Goal: Transaction & Acquisition: Purchase product/service

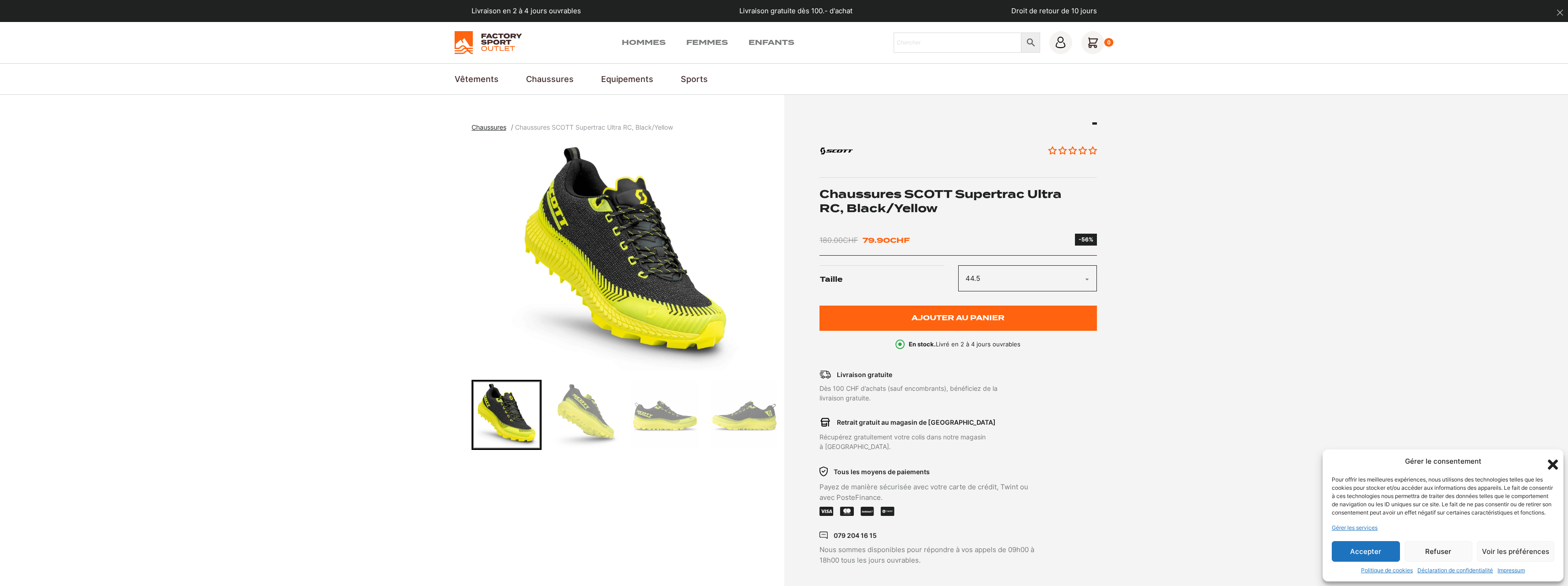
click at [958, 265] on select "Choisir une option 40 42.5 44.5 45 45.5" at bounding box center [1027, 278] width 139 height 26
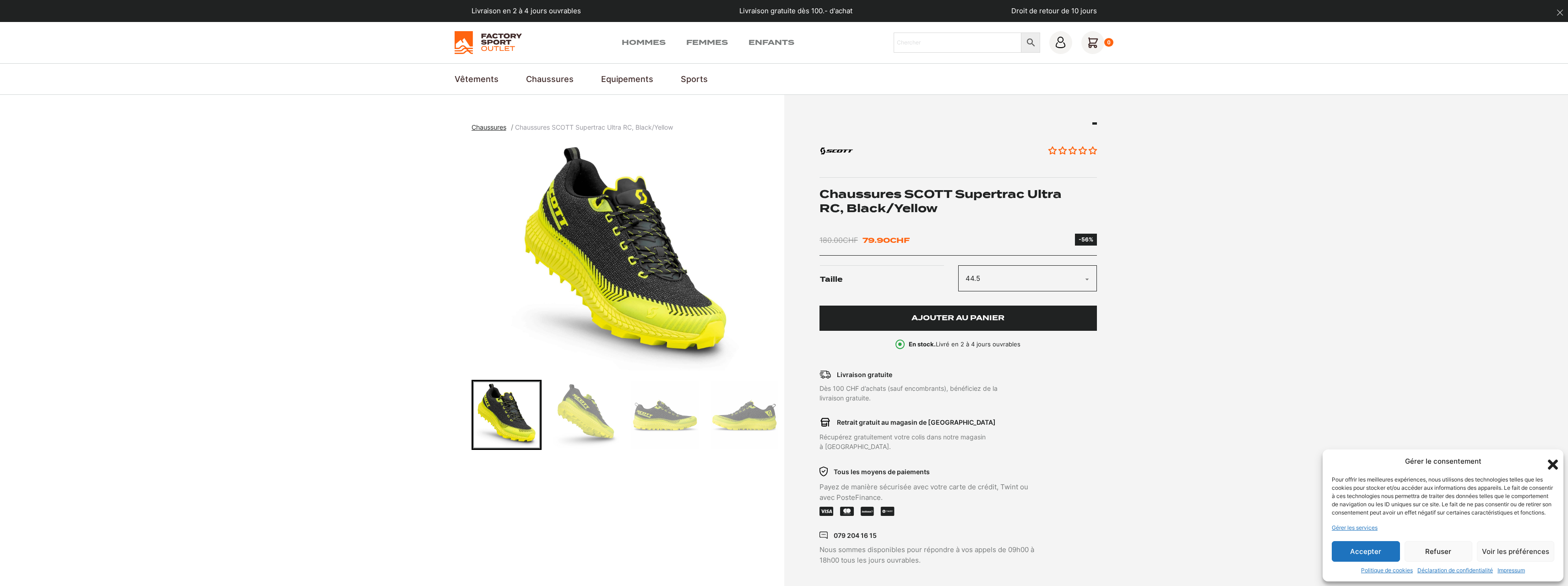
select select "44.5"
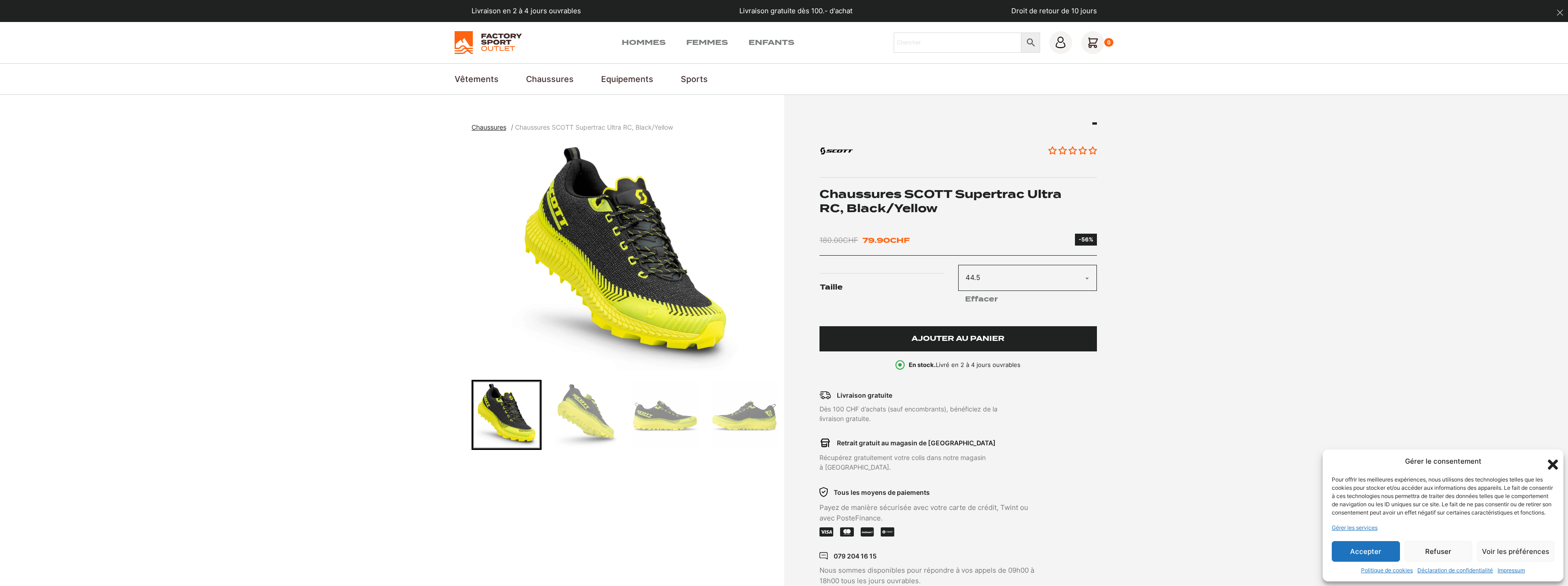
click at [966, 343] on button "Ajouter au panier" at bounding box center [958, 338] width 278 height 25
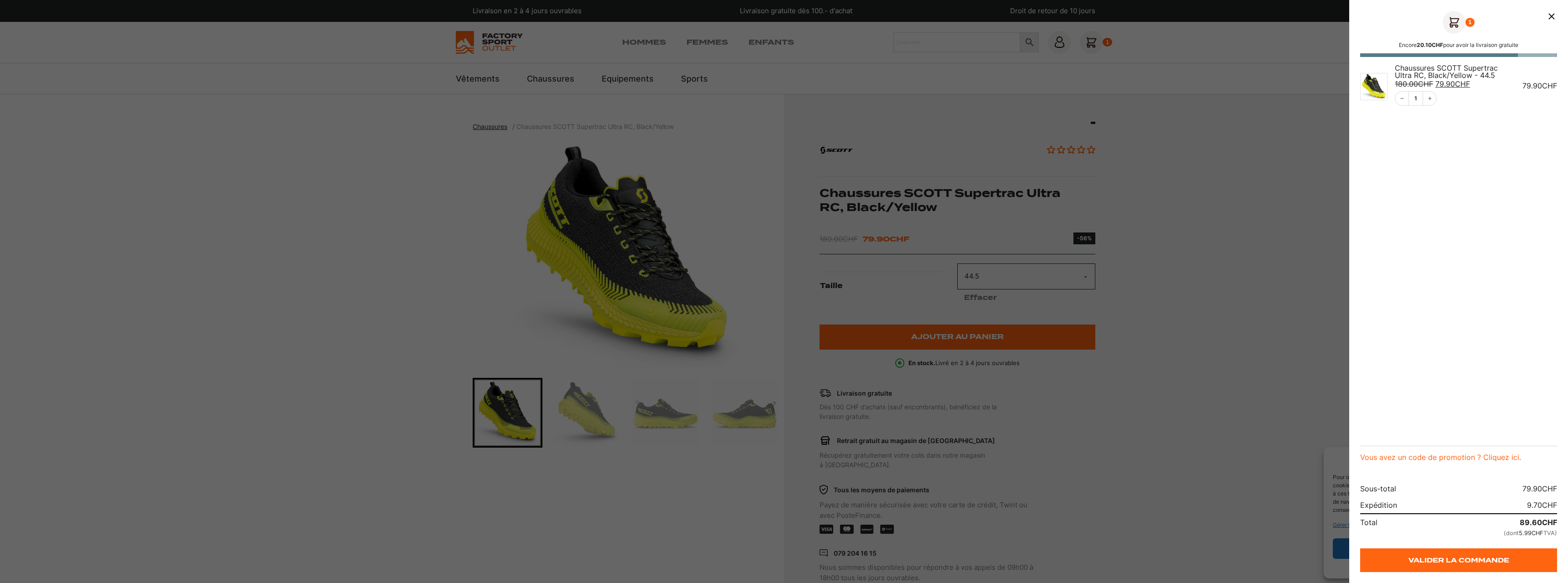
click at [936, 421] on div at bounding box center [784, 292] width 1568 height 583
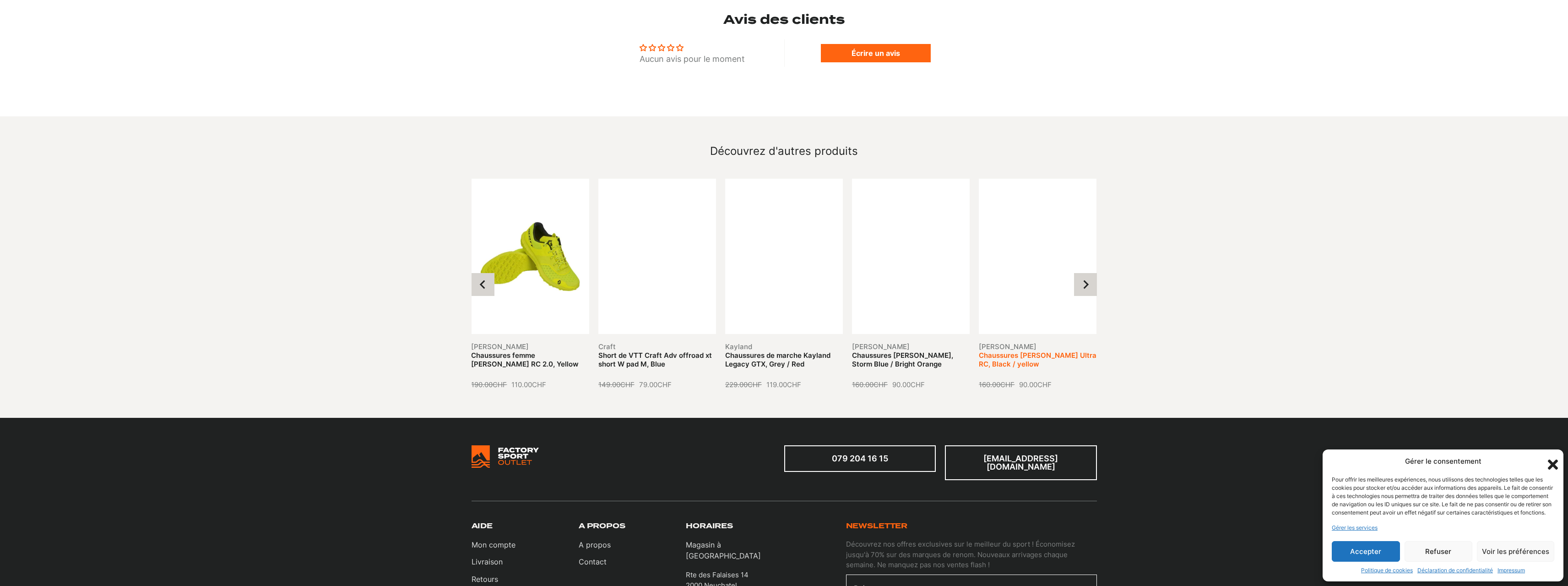
scroll to position [916, 0]
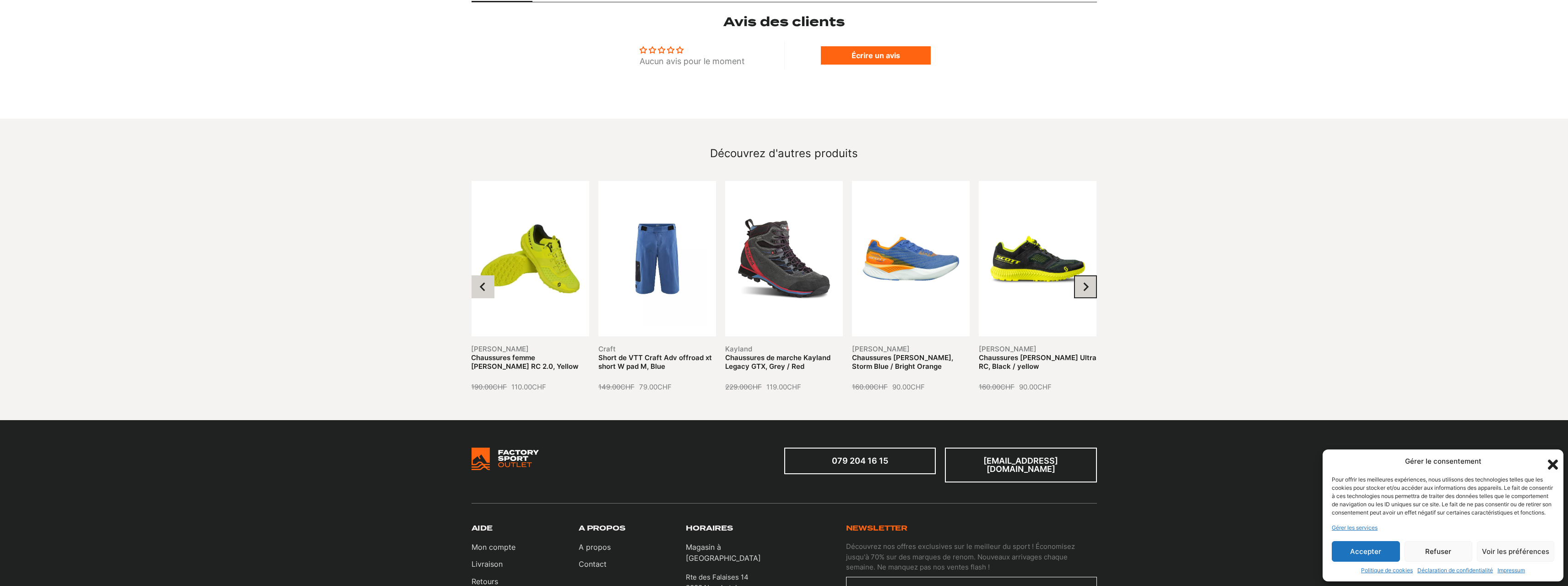
click at [1090, 275] on button "Next slide" at bounding box center [1085, 286] width 23 height 23
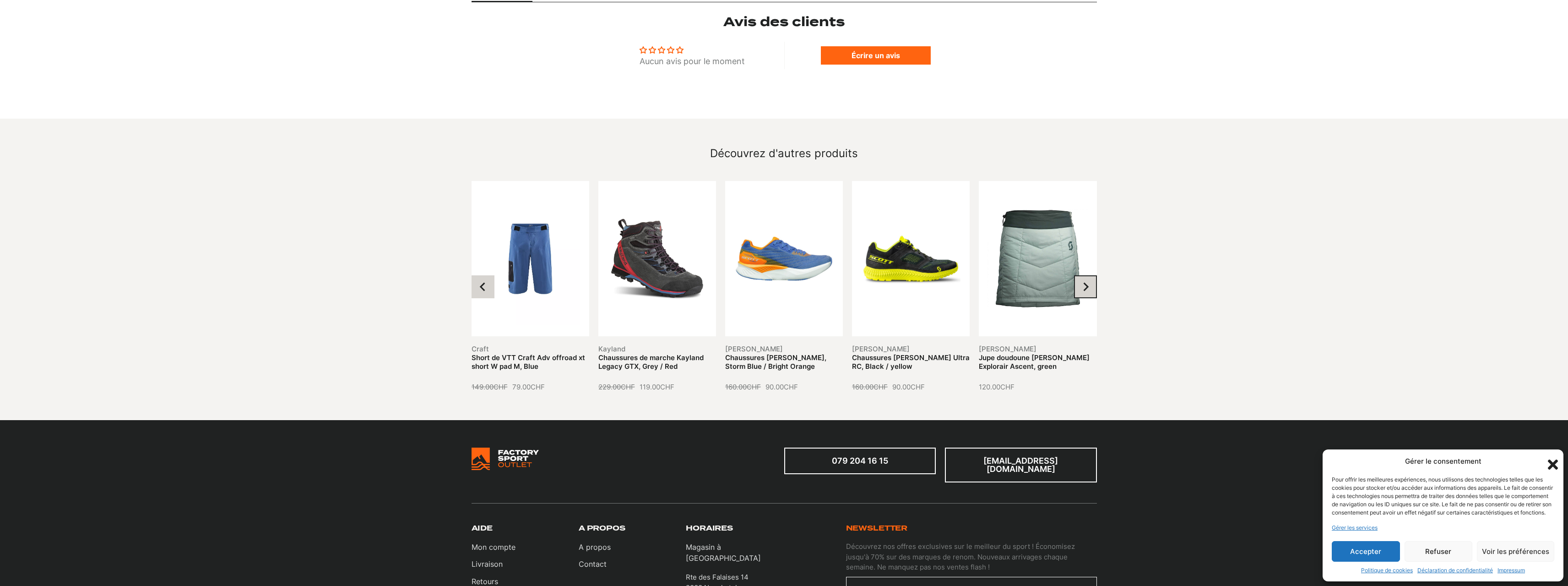
click at [1087, 282] on icon "Next slide" at bounding box center [1085, 286] width 9 height 9
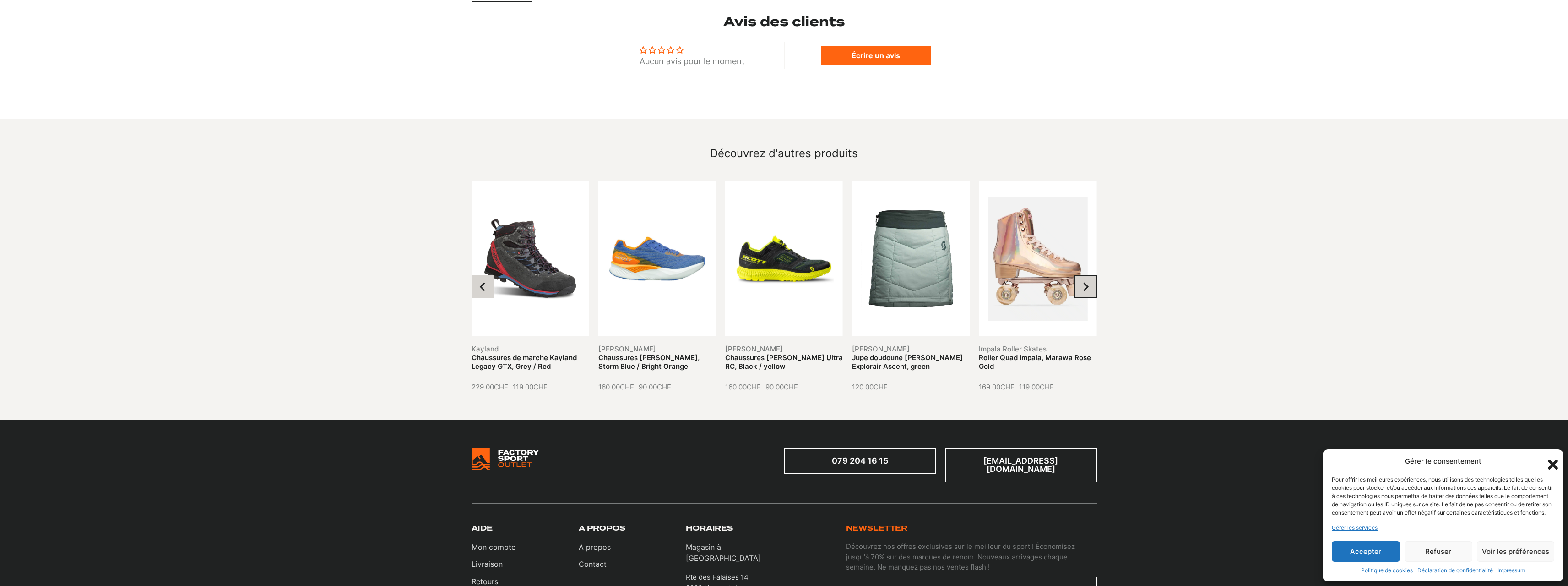
click at [1087, 282] on icon "Next slide" at bounding box center [1085, 286] width 9 height 9
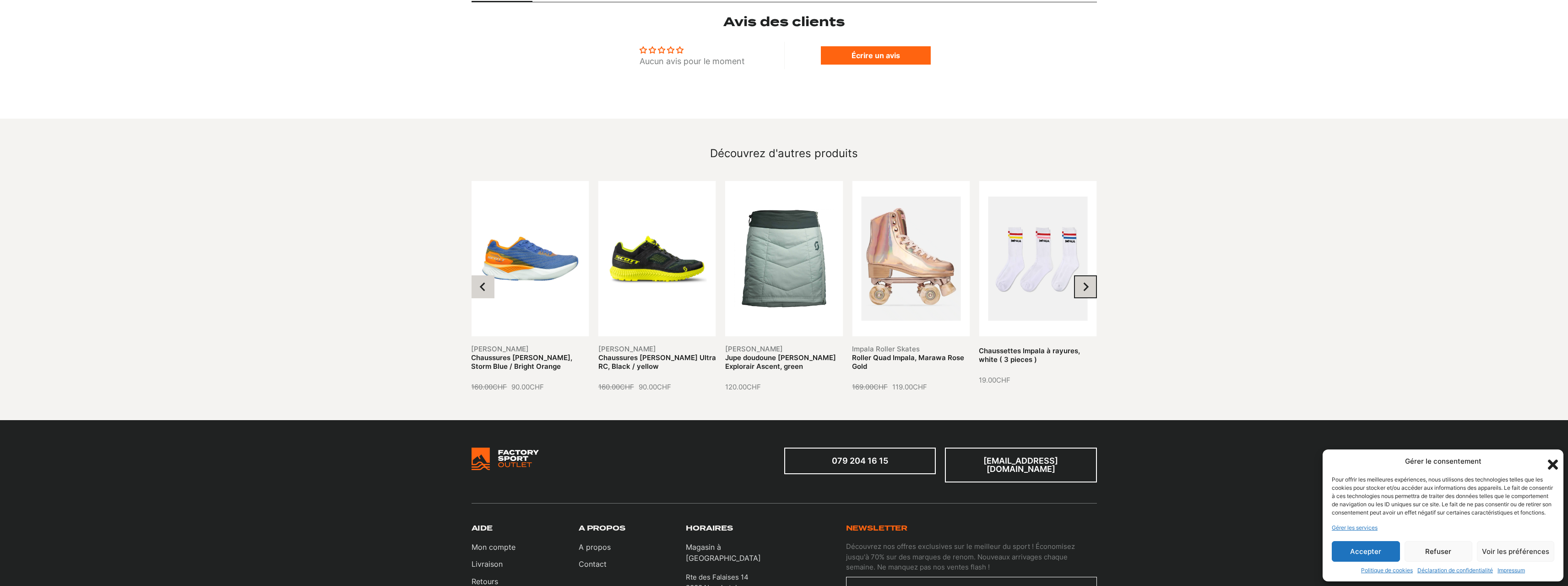
click at [1087, 282] on icon "Next slide" at bounding box center [1085, 286] width 9 height 9
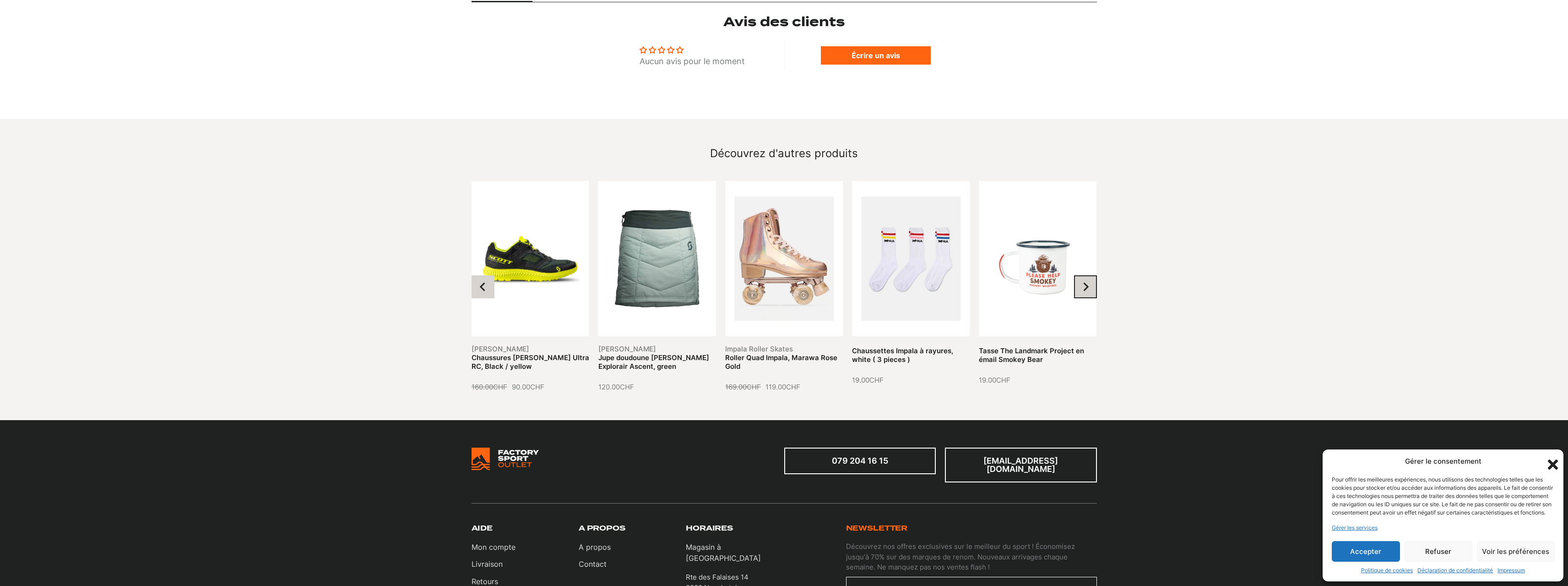
click at [1087, 282] on icon "Next slide" at bounding box center [1085, 286] width 9 height 9
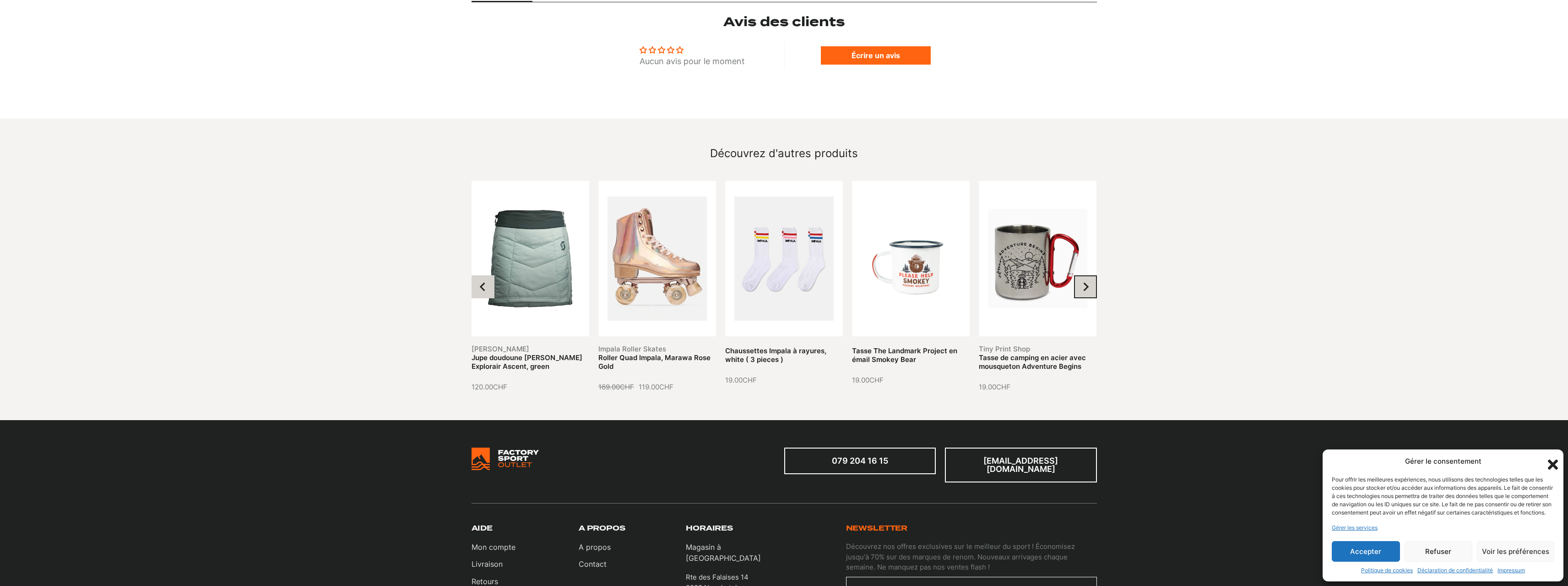
click at [1087, 282] on icon "Next slide" at bounding box center [1085, 286] width 9 height 9
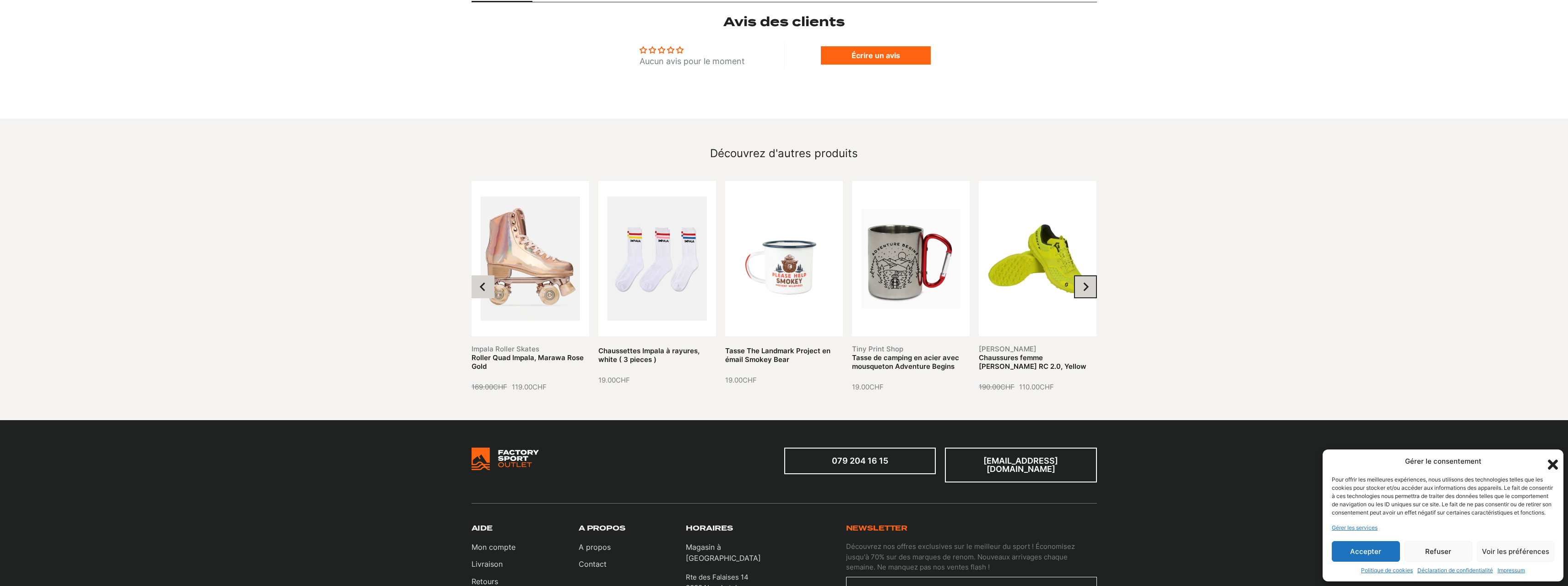
click at [1087, 282] on icon "Next slide" at bounding box center [1085, 286] width 9 height 9
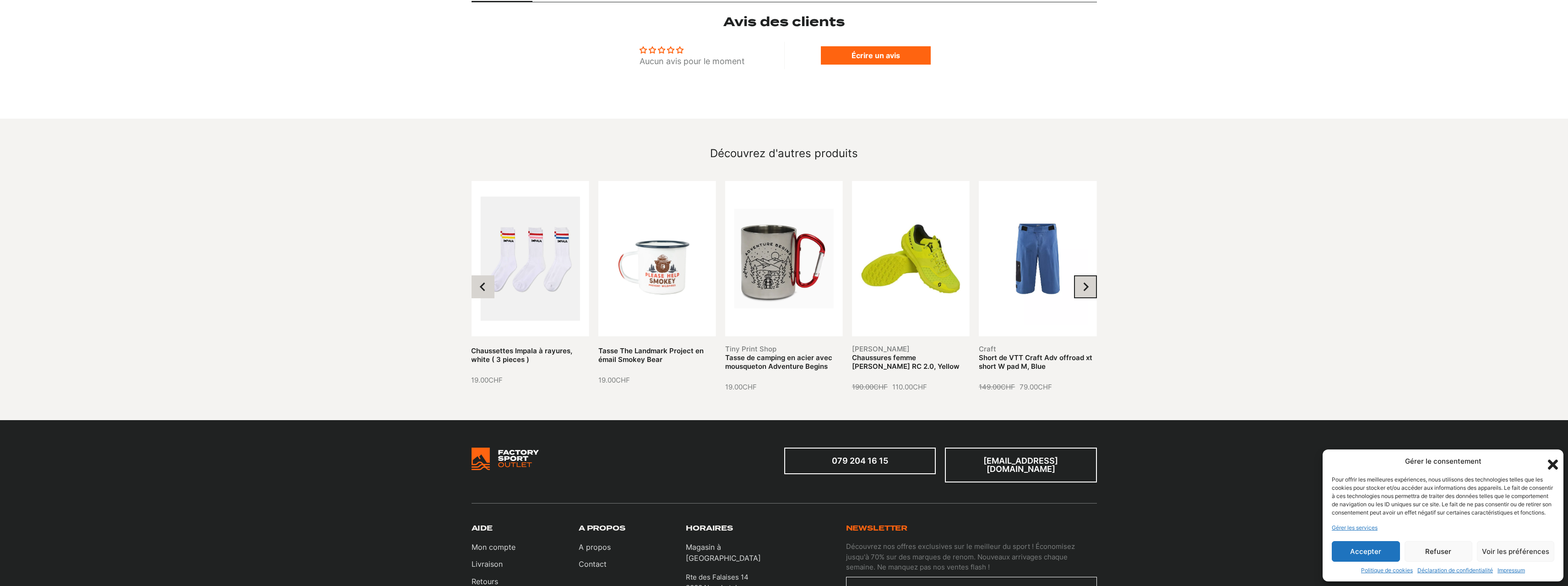
click at [1087, 282] on icon "Next slide" at bounding box center [1085, 286] width 9 height 9
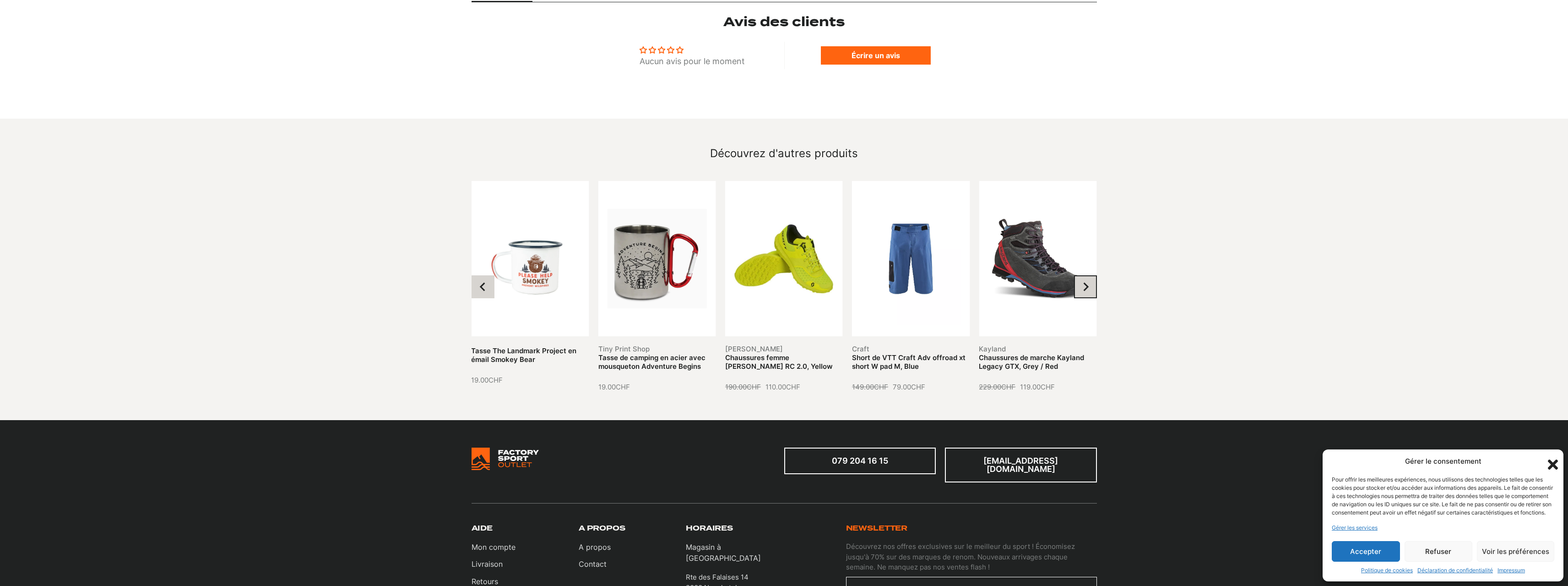
click at [1087, 282] on icon "Next slide" at bounding box center [1085, 286] width 9 height 9
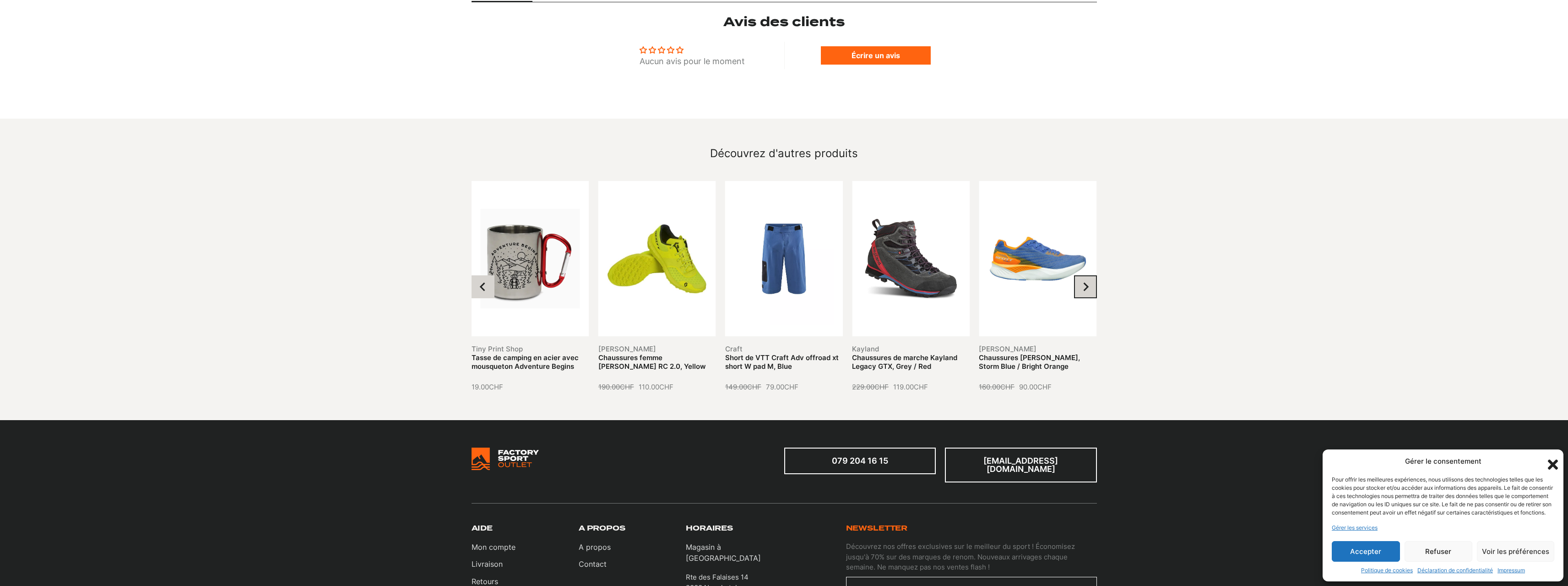
click at [1087, 282] on icon "Go to first slide" at bounding box center [1085, 286] width 9 height 9
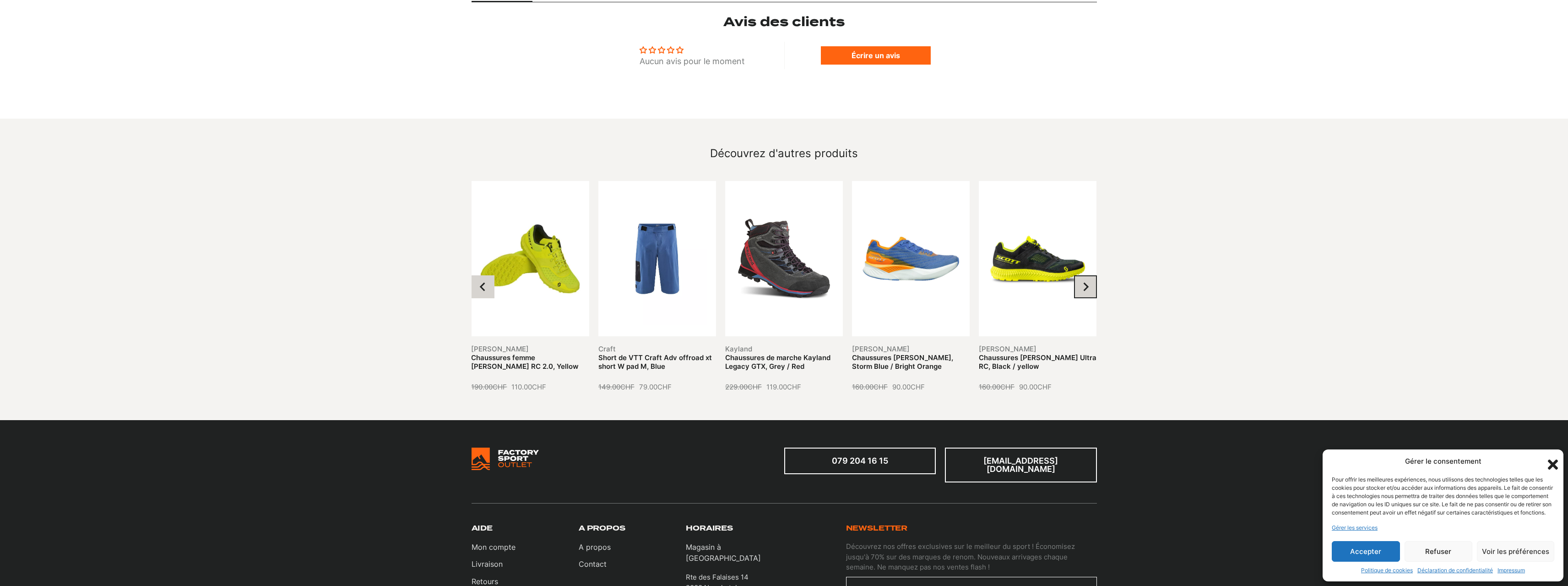
click at [1087, 282] on icon "Go to first slide" at bounding box center [1085, 286] width 9 height 9
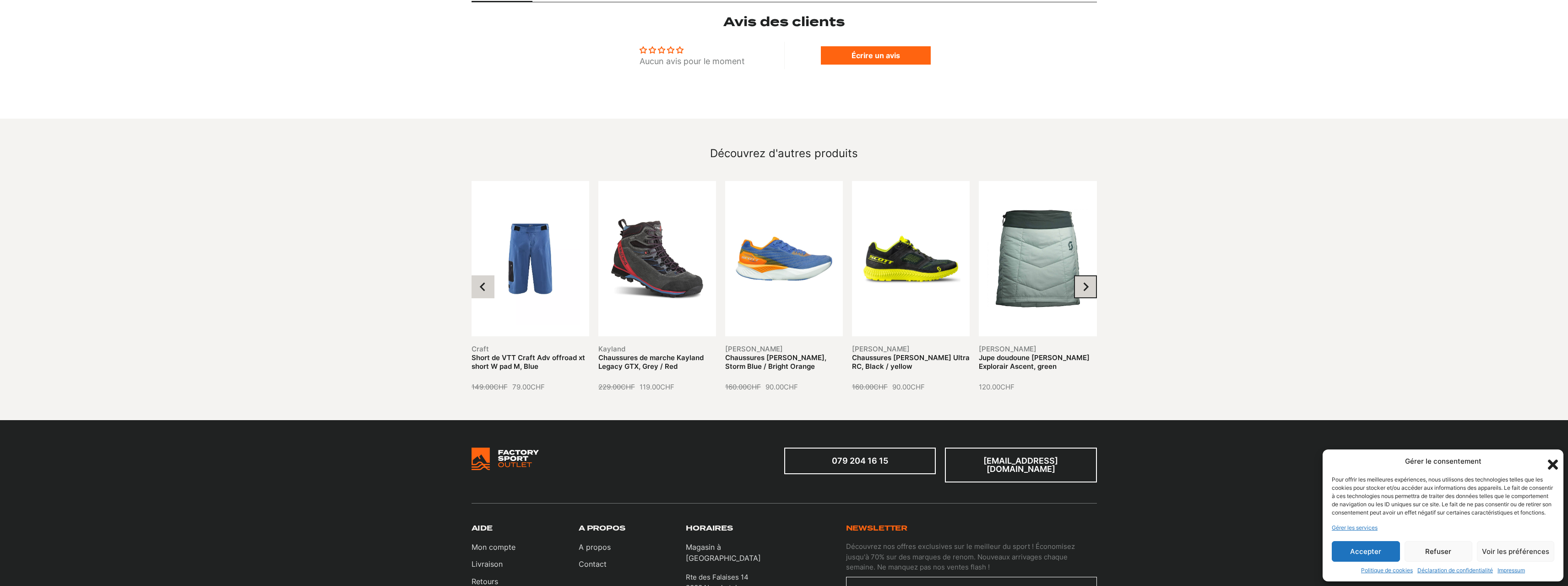
click at [1085, 282] on icon "Next slide" at bounding box center [1085, 286] width 9 height 9
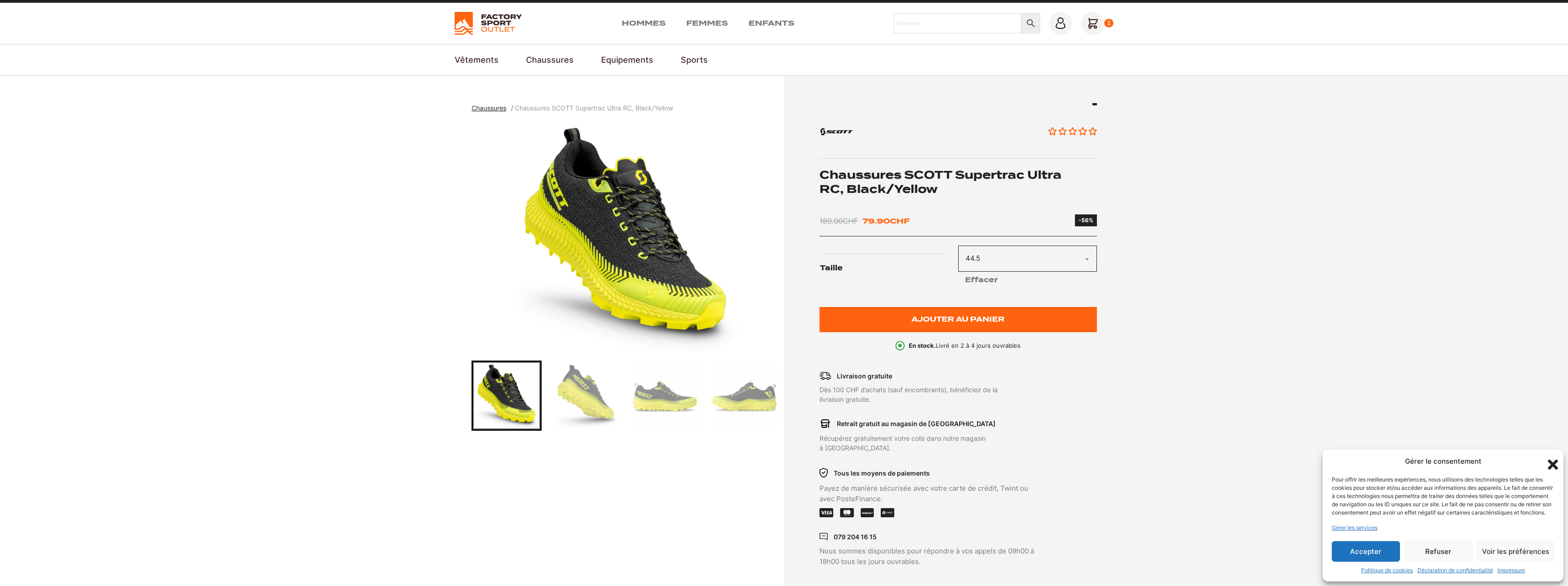
scroll to position [0, 0]
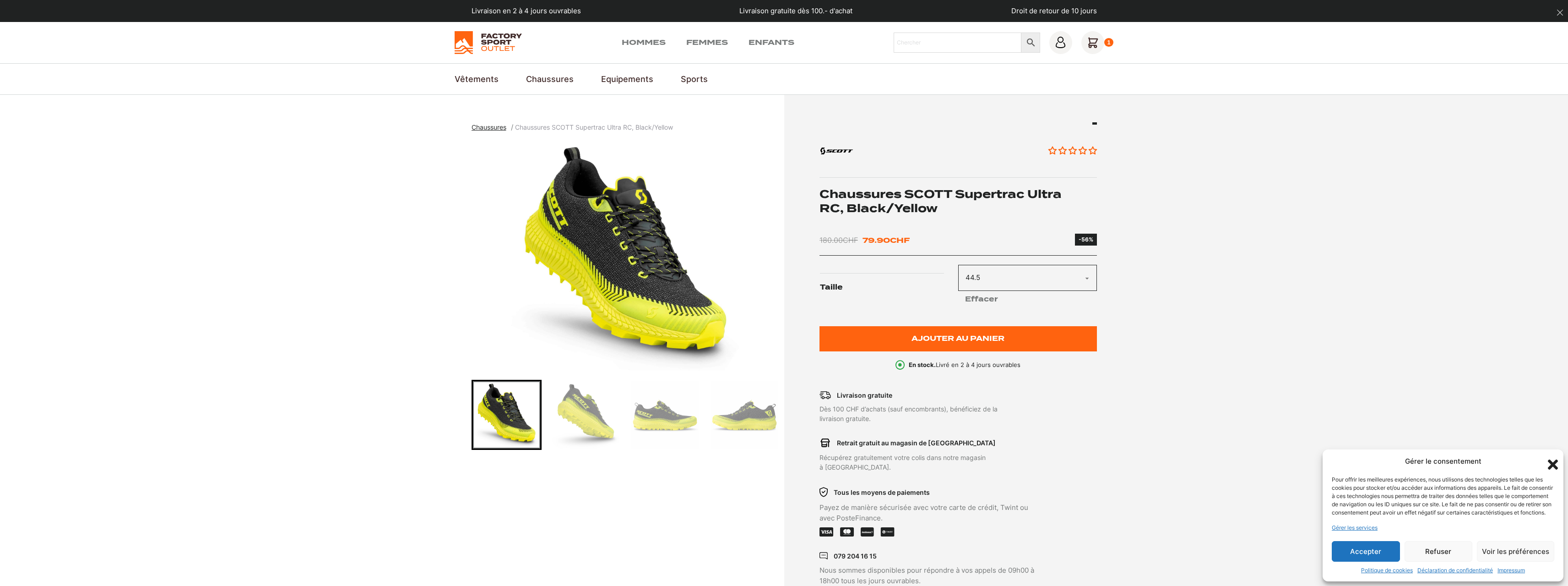
click at [507, 46] on img at bounding box center [488, 42] width 67 height 23
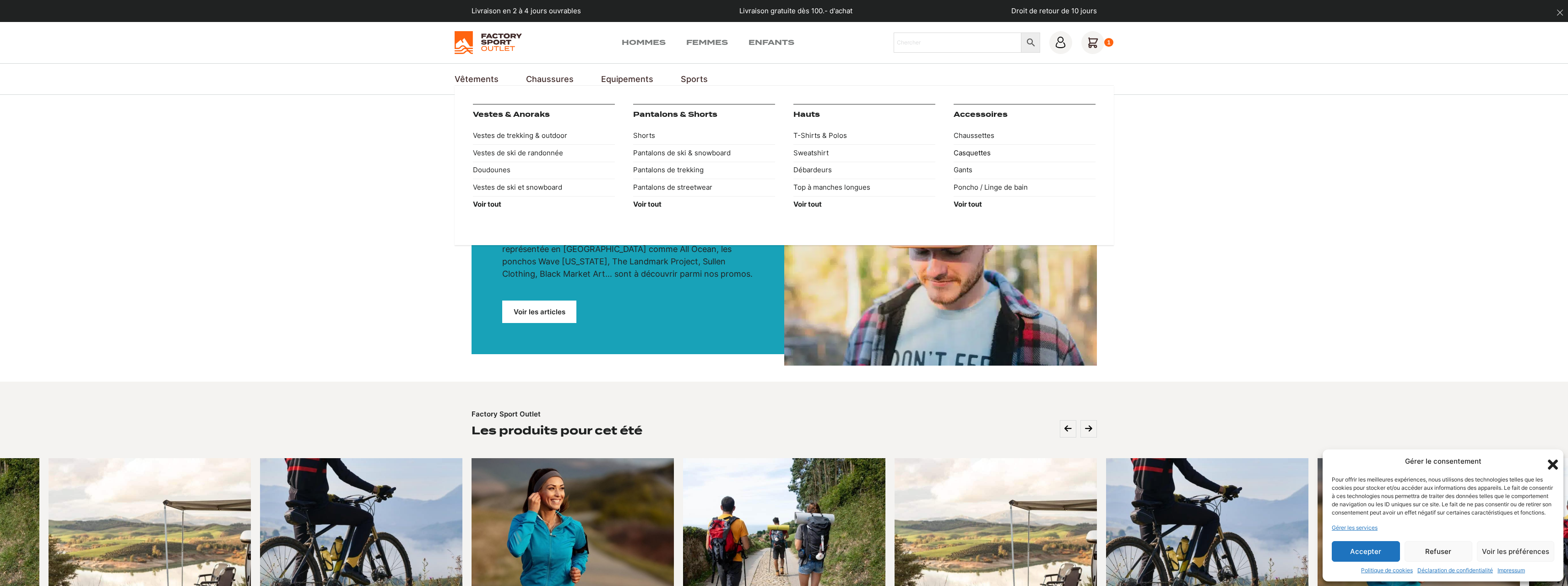
click at [973, 150] on link "Casquettes" at bounding box center [1025, 153] width 142 height 17
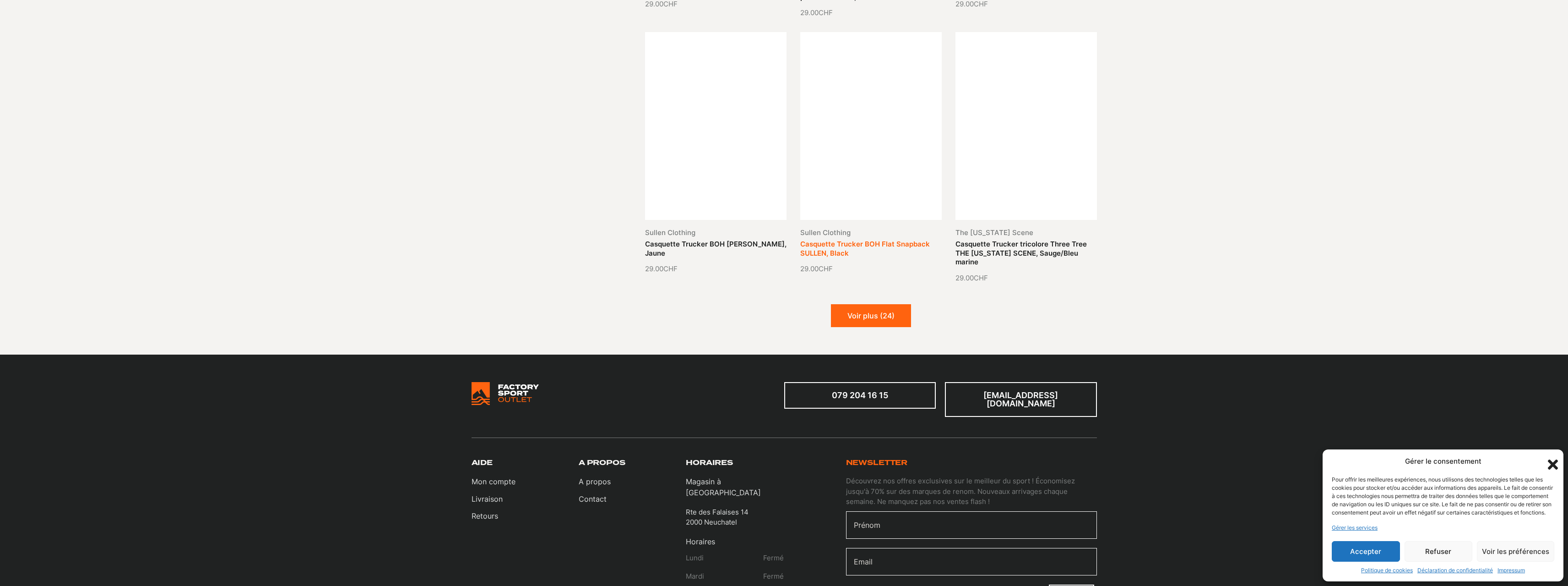
scroll to position [1007, 0]
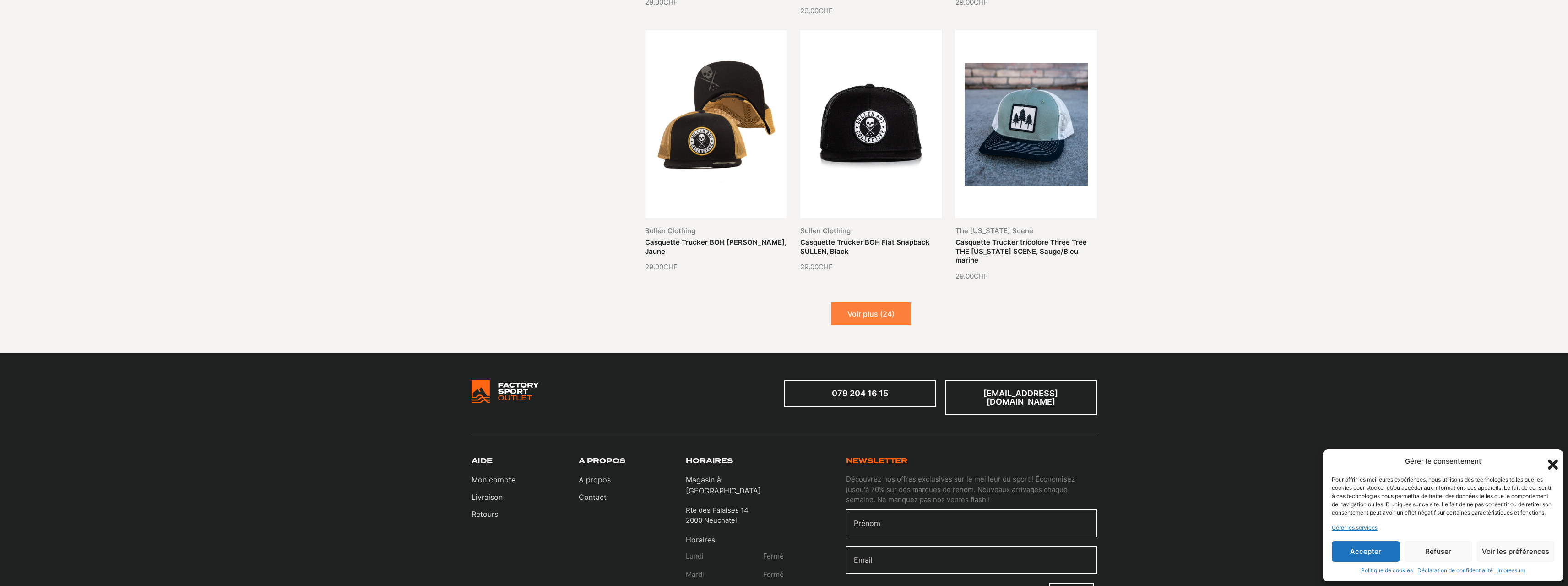
click at [869, 316] on button "Voir plus (24)" at bounding box center [870, 313] width 80 height 23
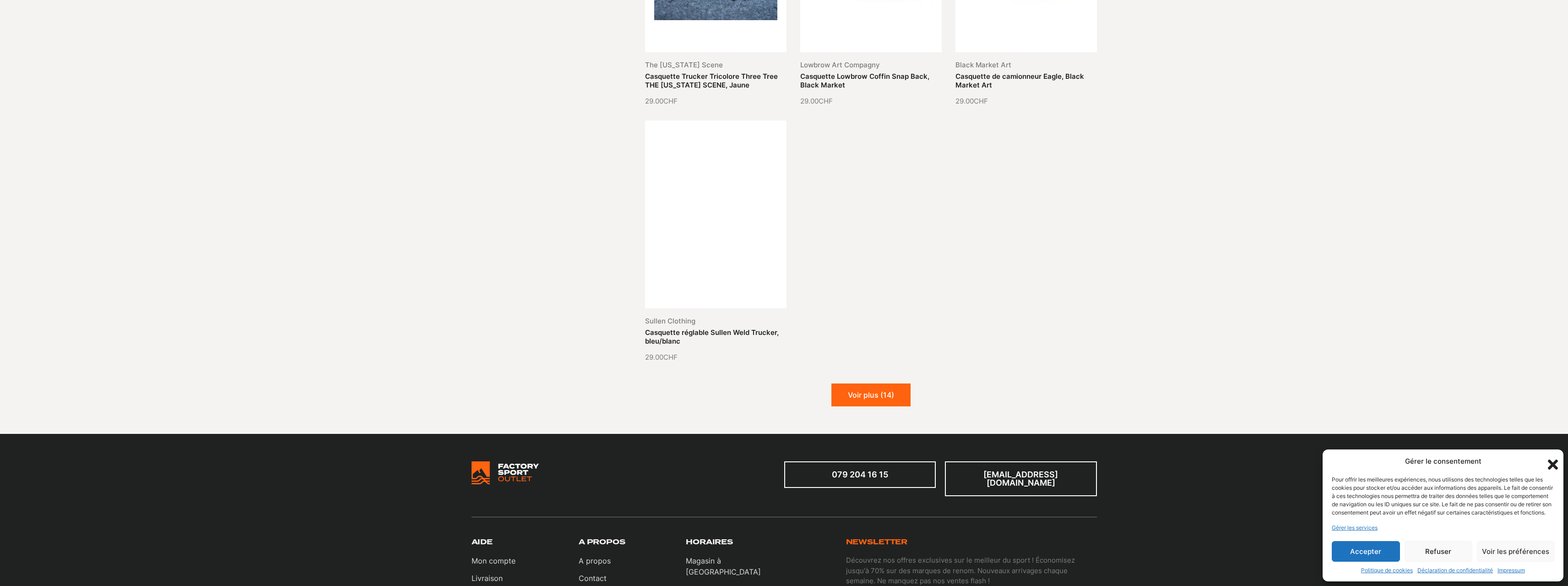
scroll to position [1970, 0]
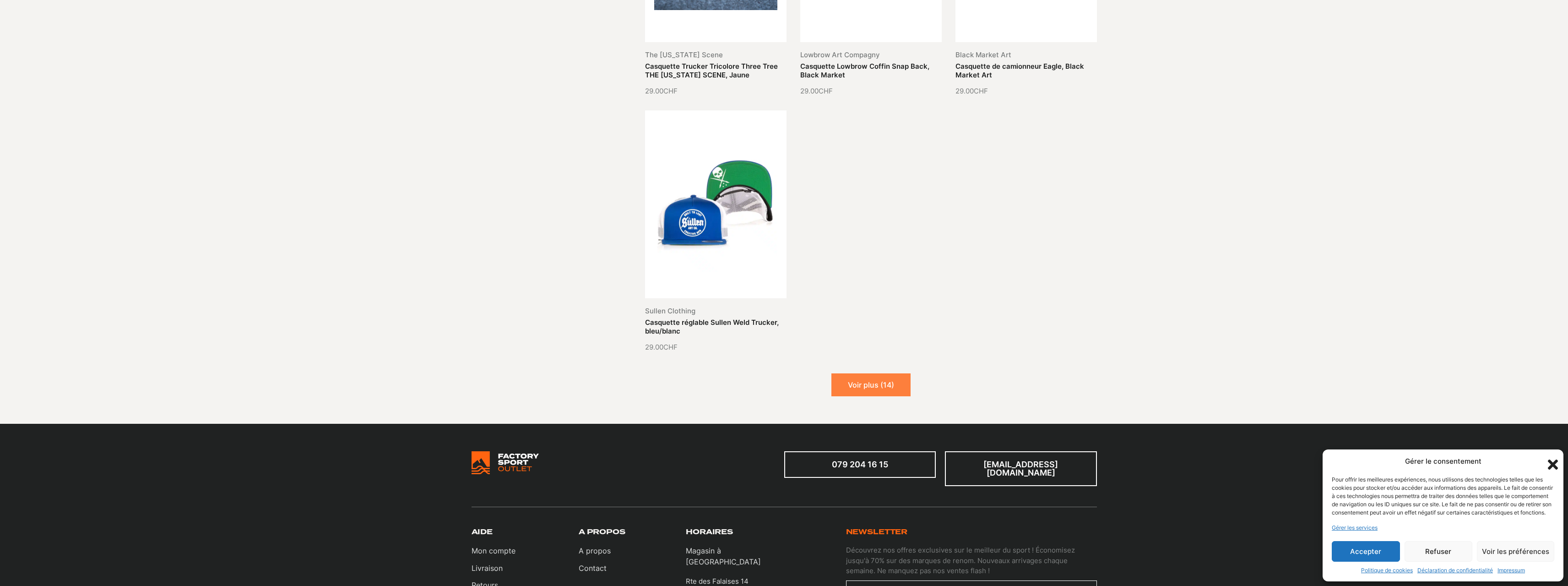
click at [874, 373] on button "Voir plus (14)" at bounding box center [871, 384] width 79 height 23
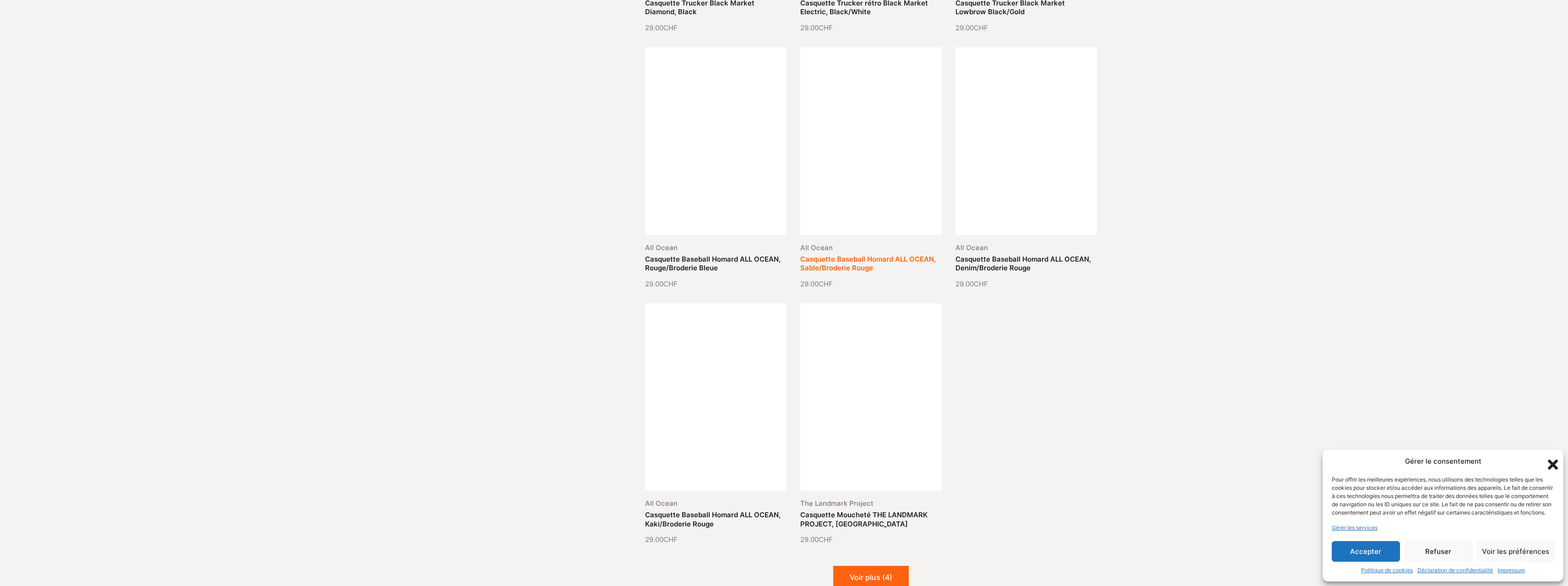
scroll to position [2794, 0]
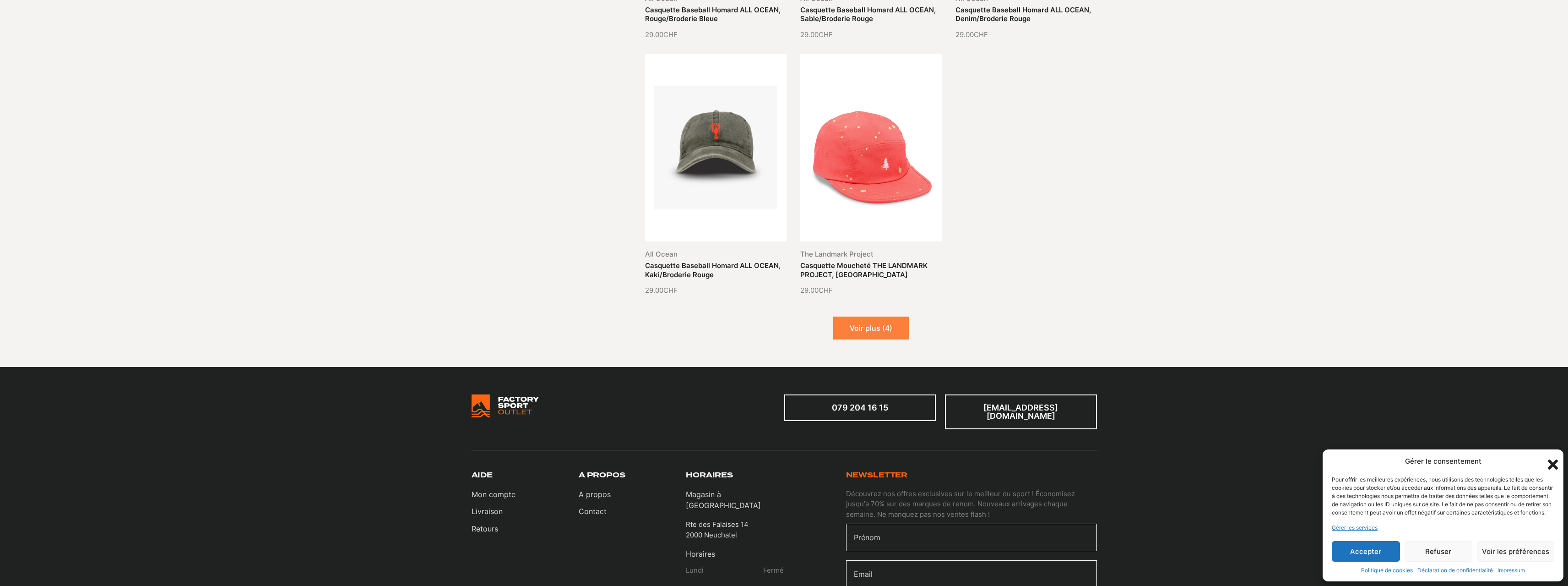
click at [878, 319] on button "Voir plus (4)" at bounding box center [871, 327] width 76 height 23
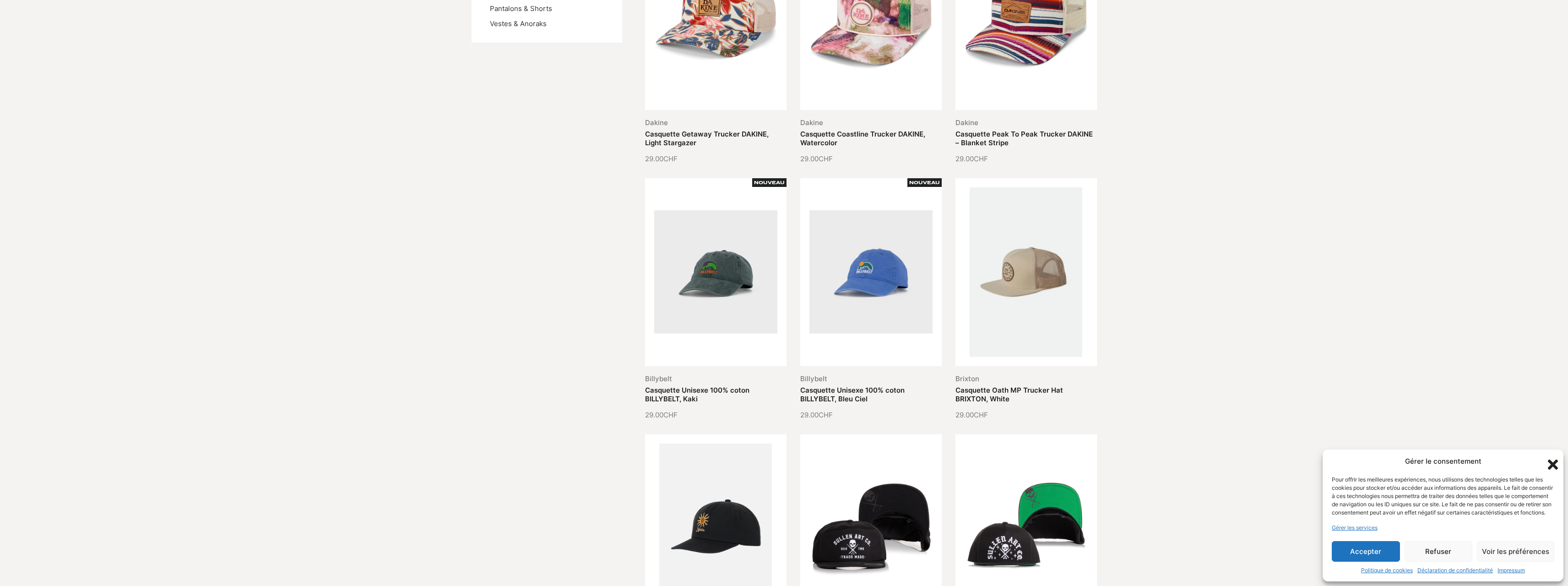
scroll to position [0, 0]
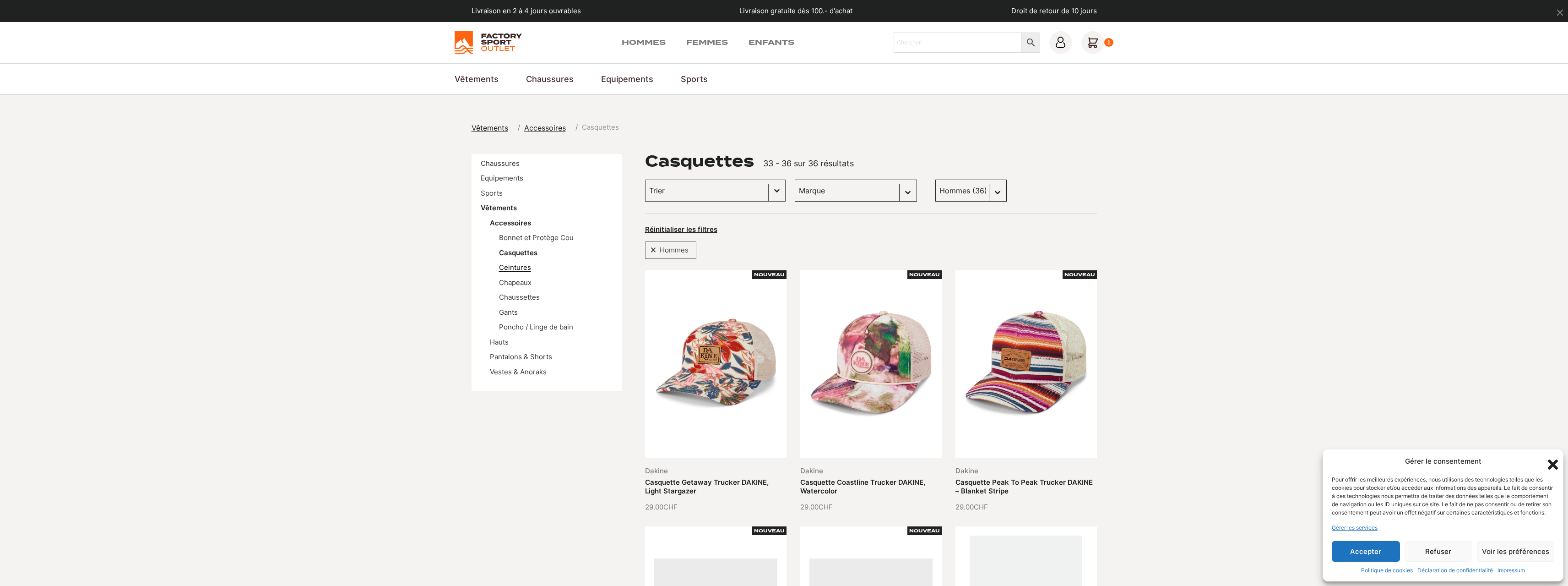
click at [518, 267] on link "Ceintures" at bounding box center [515, 267] width 32 height 9
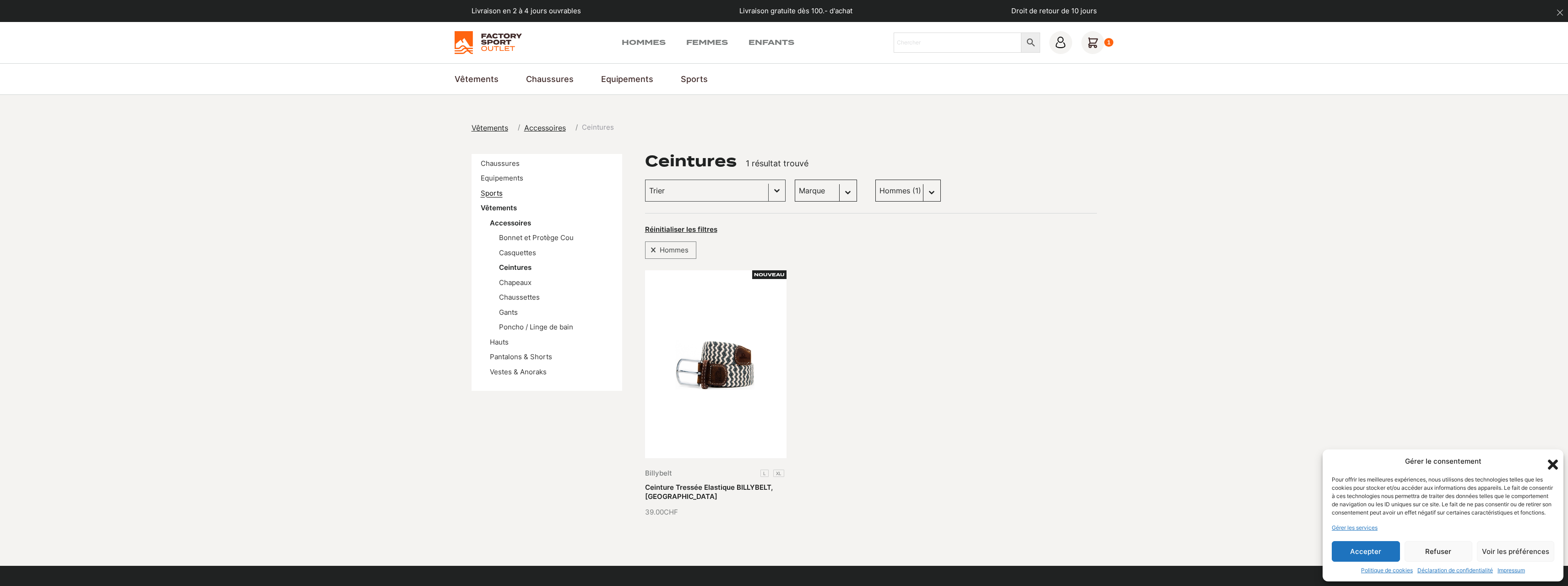
click at [487, 191] on link "Sports" at bounding box center [491, 193] width 22 height 9
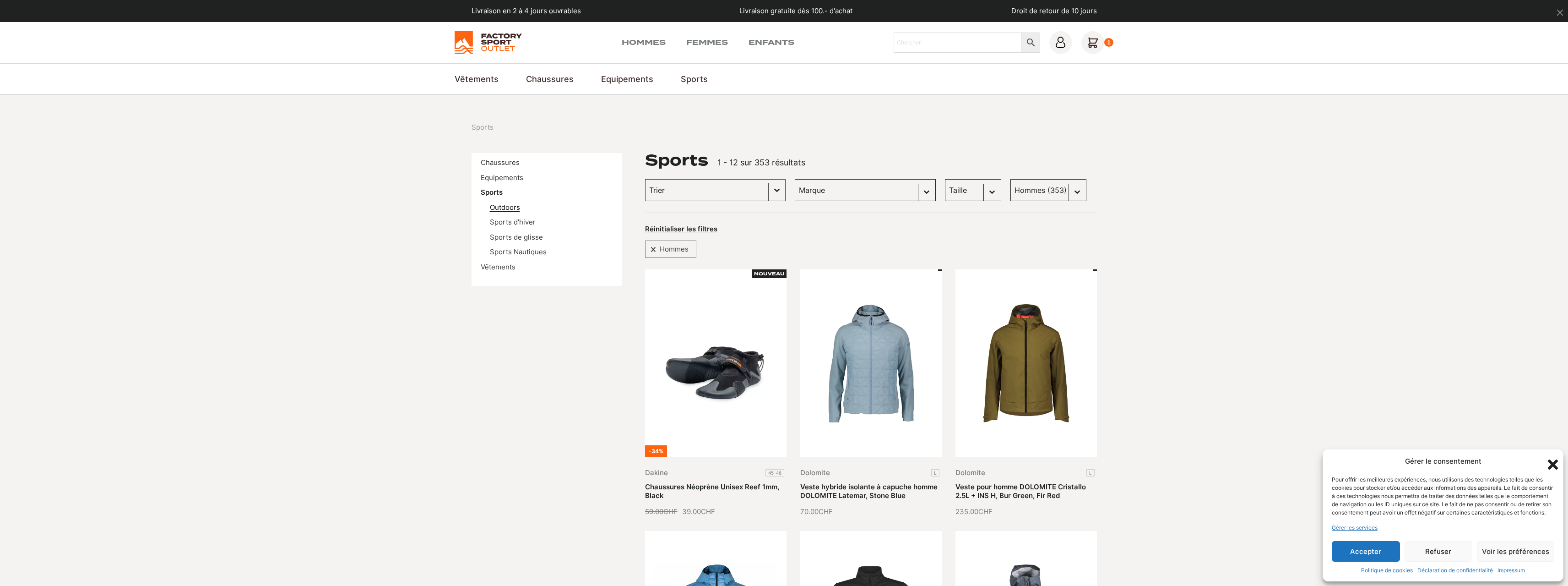
click at [515, 203] on link "Outdoors" at bounding box center [504, 207] width 30 height 9
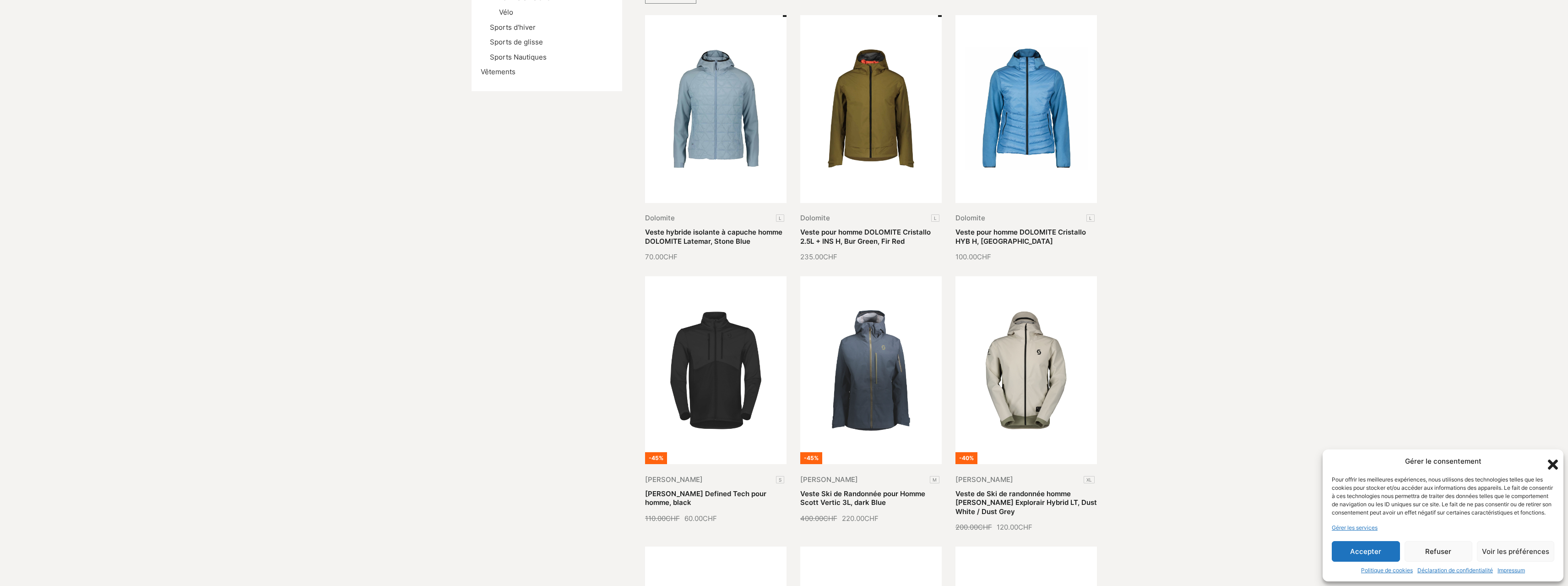
scroll to position [412, 0]
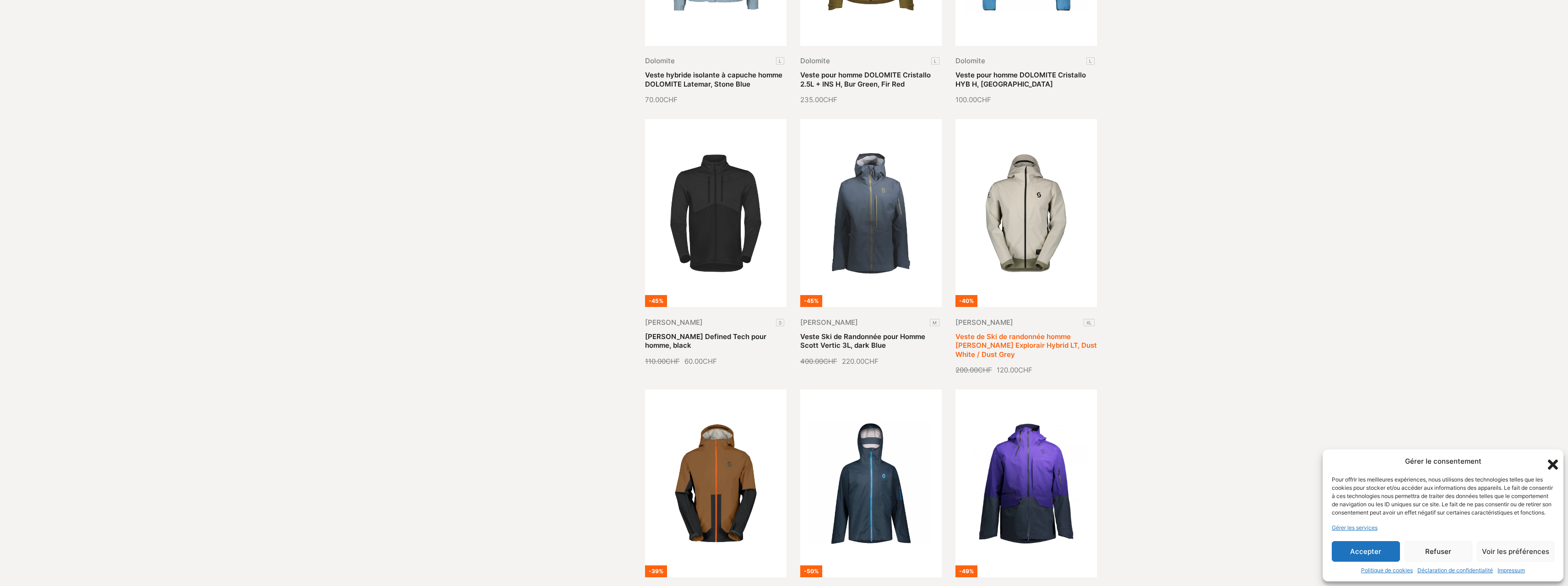
click at [1045, 332] on link "Veste de Ski de randonnée homme [PERSON_NAME] Explorair Hybrid LT, Dust White /…" at bounding box center [1026, 345] width 141 height 26
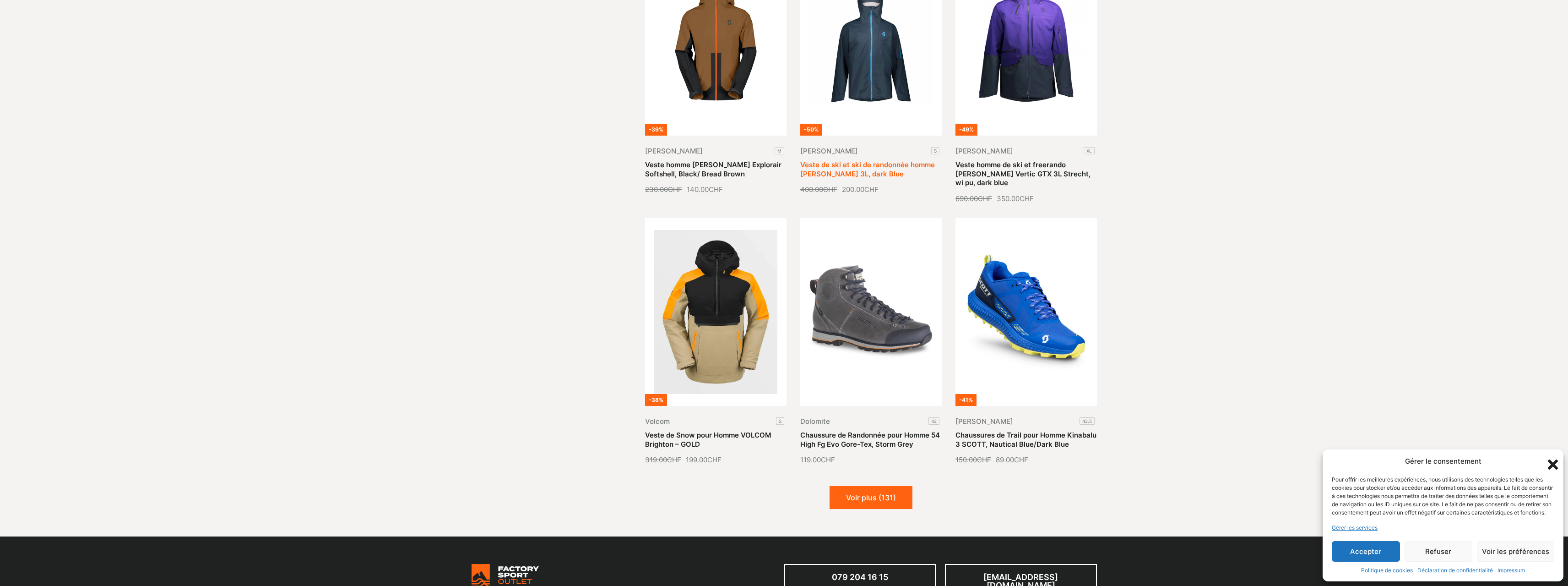
scroll to position [870, 0]
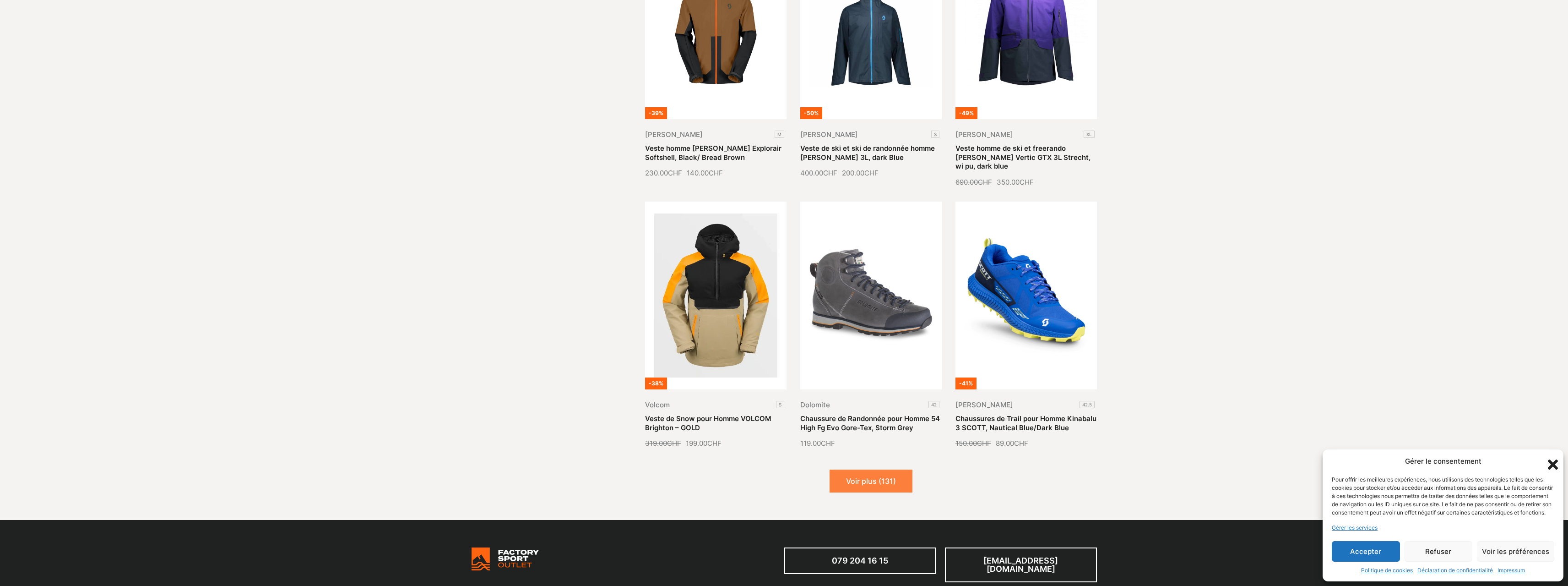
click at [861, 477] on button "Voir plus (131)" at bounding box center [871, 481] width 83 height 23
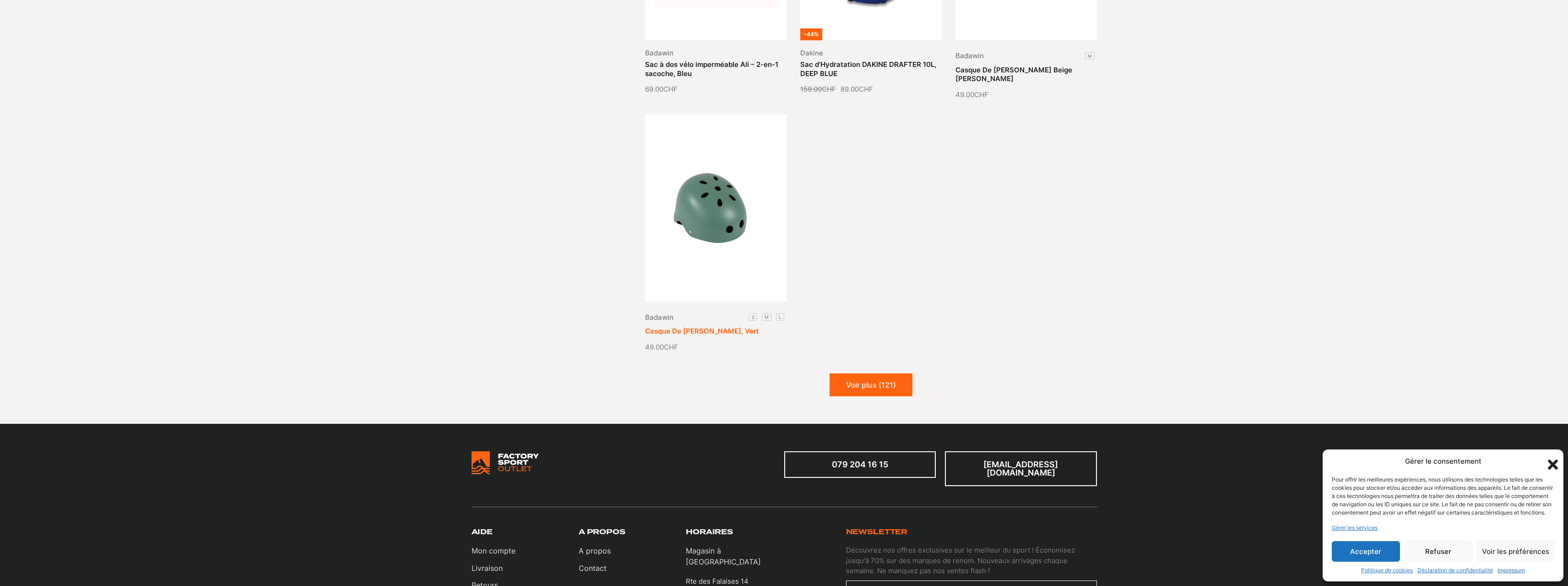
scroll to position [2016, 0]
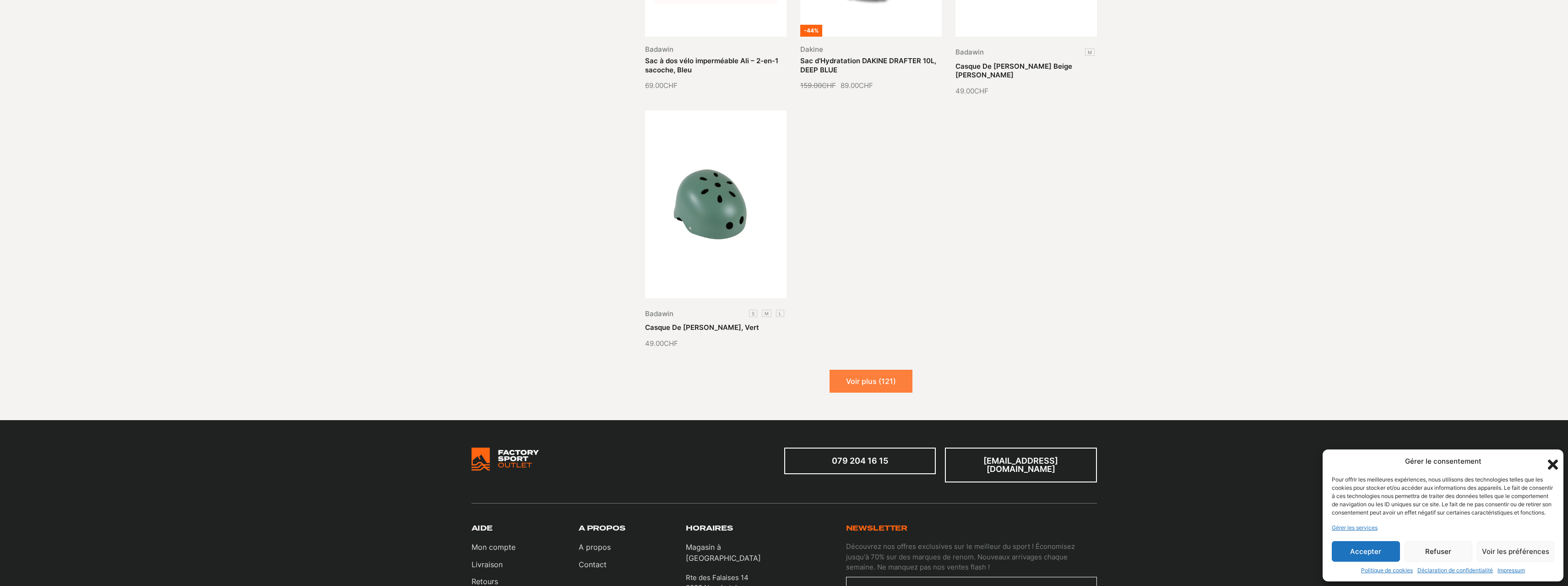
click at [839, 373] on button "Voir plus (121)" at bounding box center [871, 380] width 83 height 23
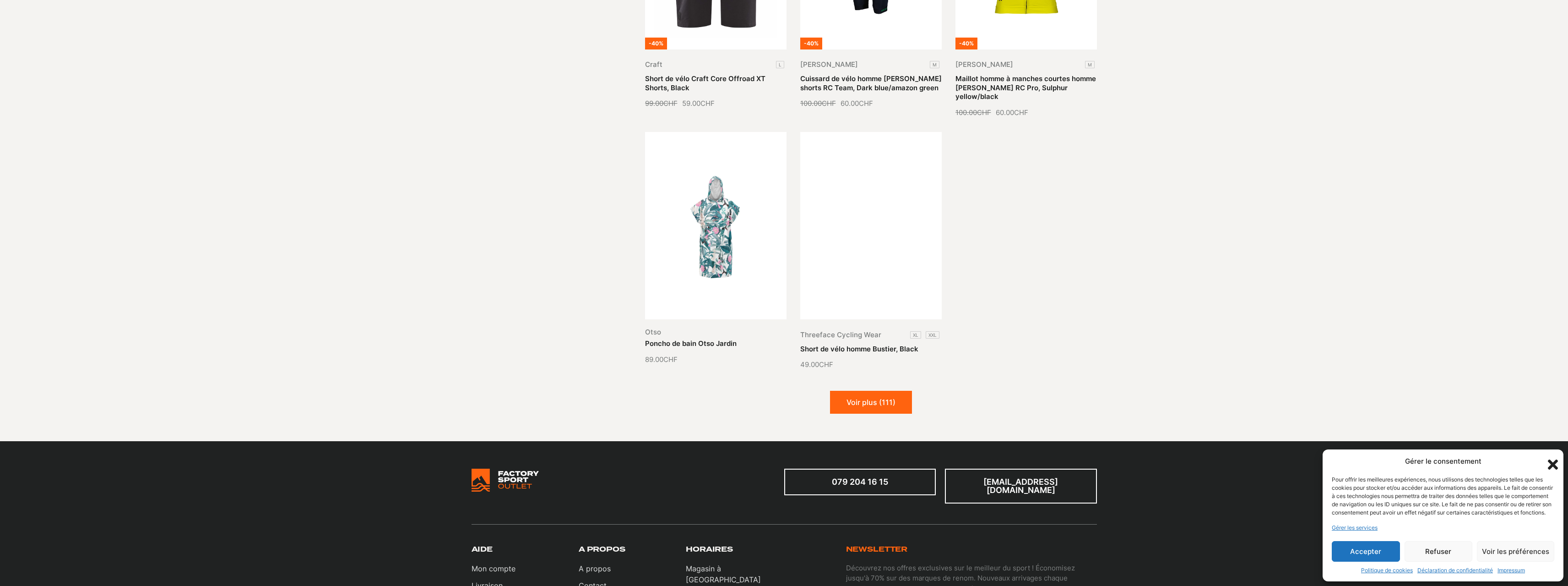
scroll to position [2932, 0]
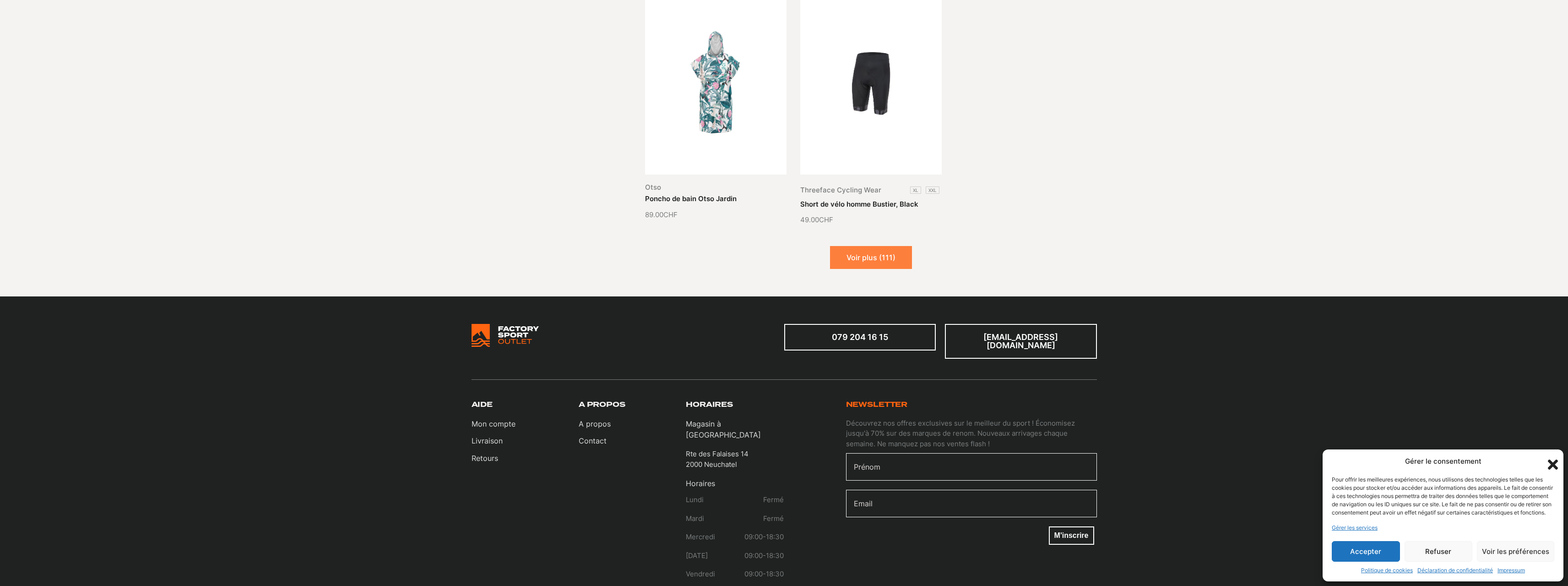
click at [856, 249] on button "Voir plus (111)" at bounding box center [871, 257] width 82 height 23
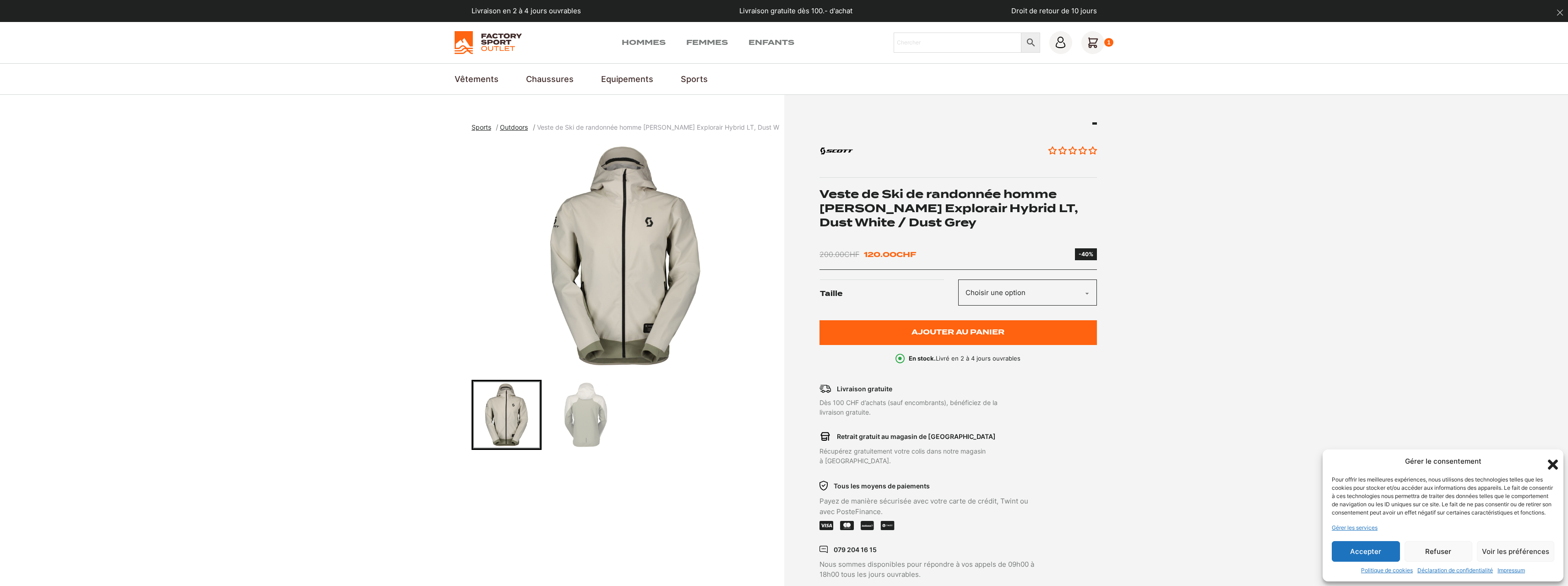
click at [999, 300] on select "Choisir une option XL" at bounding box center [1027, 292] width 139 height 26
